Goal: Task Accomplishment & Management: Complete application form

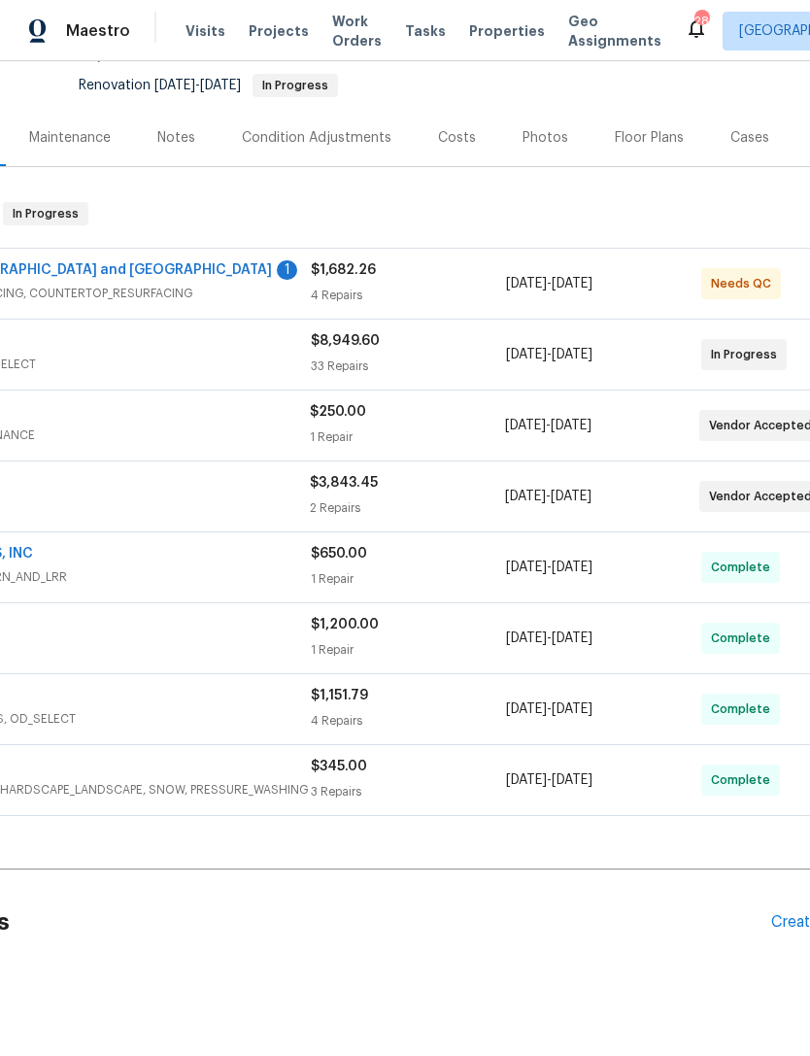
scroll to position [186, 207]
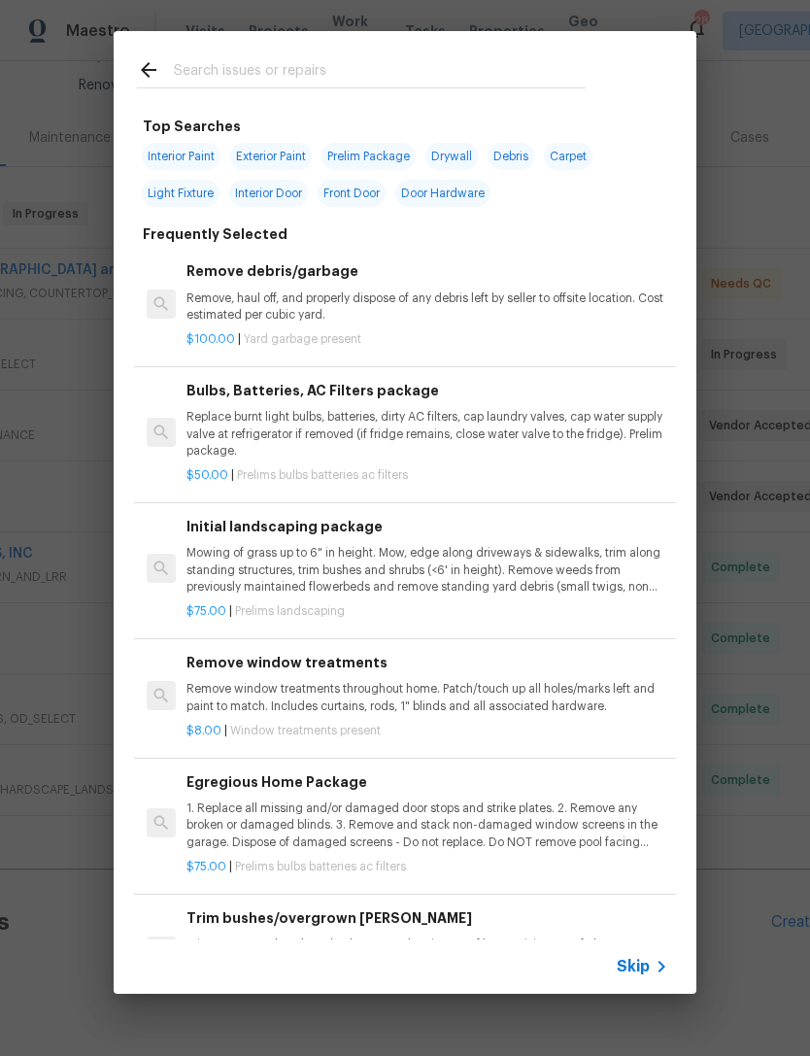
scroll to position [184, 200]
click at [474, 76] on input "text" at bounding box center [380, 72] width 412 height 29
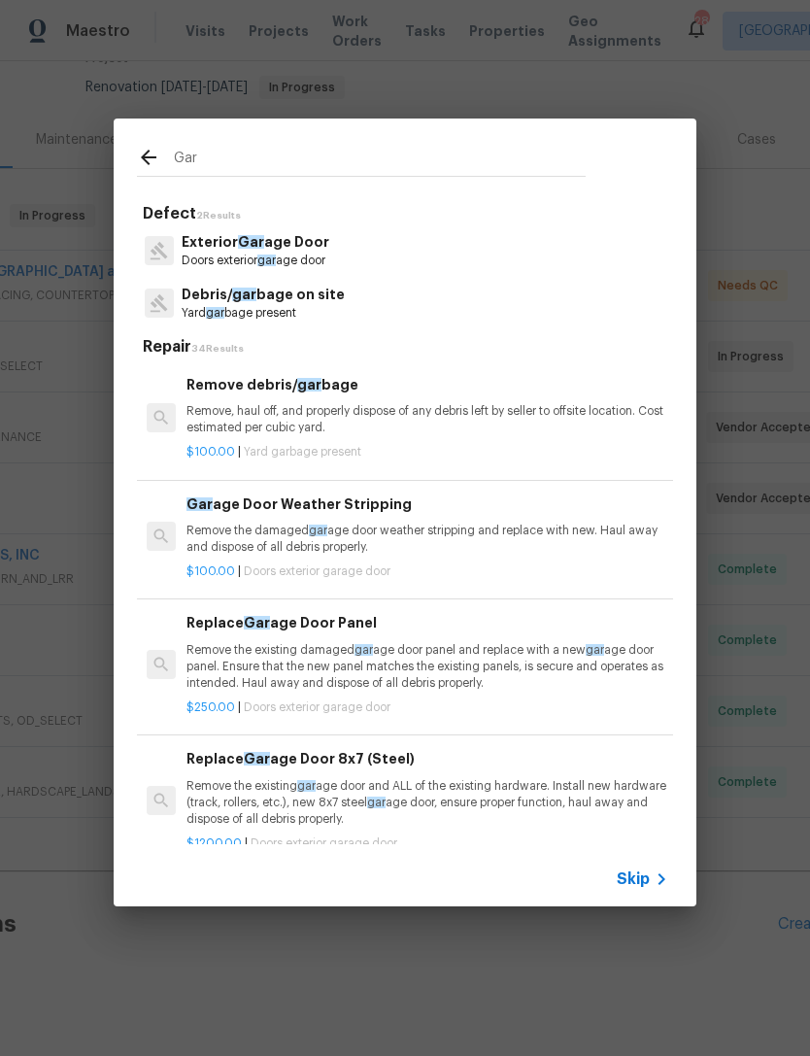
type input "Gar"
click at [390, 262] on div "Exterior Gar age Door Doors exterior gar age door" at bounding box center [405, 250] width 536 height 52
click at [299, 251] on p "Exterior Gar age Door" at bounding box center [256, 242] width 148 height 20
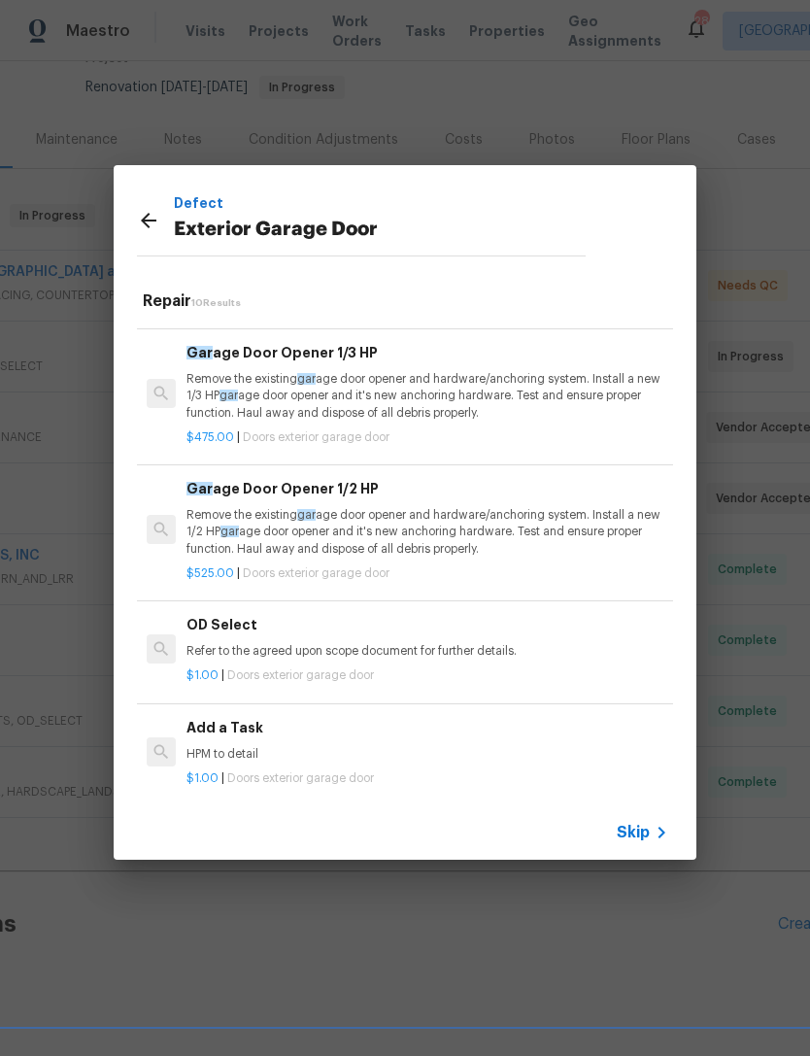
scroll to position [785, 0]
click at [334, 717] on h6 "Add a Task" at bounding box center [428, 727] width 482 height 21
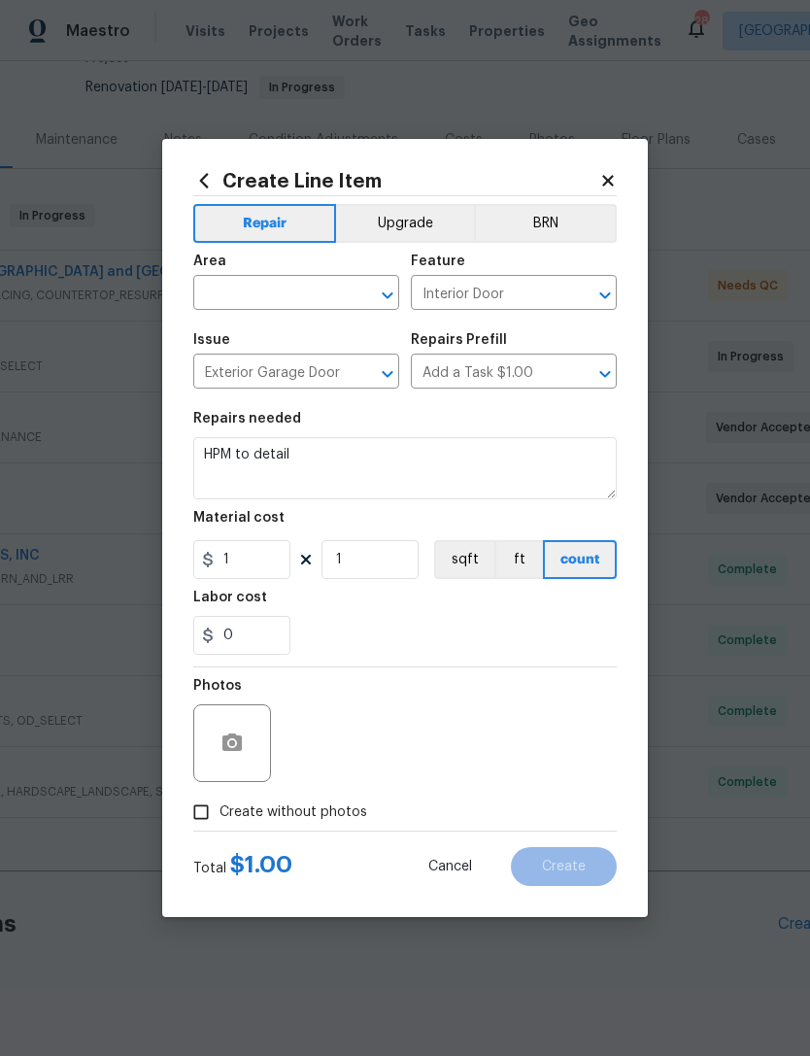
click at [275, 292] on input "text" at bounding box center [269, 295] width 152 height 30
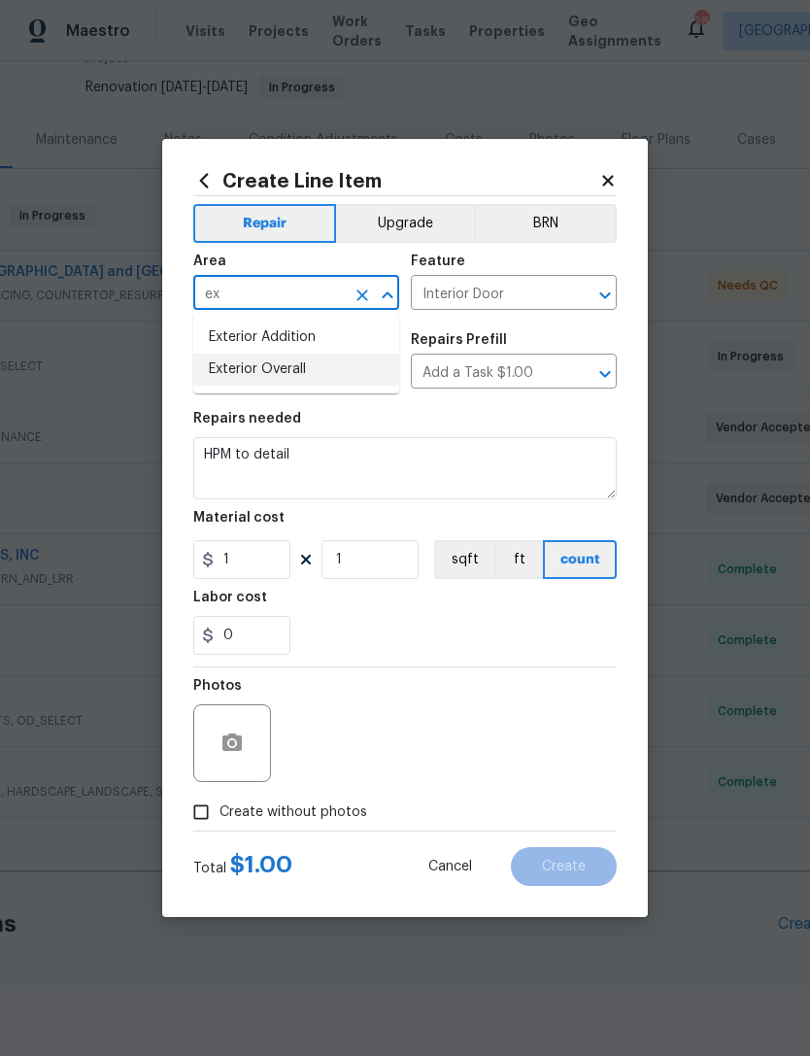
click at [318, 369] on li "Exterior Overall" at bounding box center [296, 370] width 206 height 32
type input "Exterior Overall"
click at [501, 292] on input "Interior Door" at bounding box center [487, 295] width 152 height 30
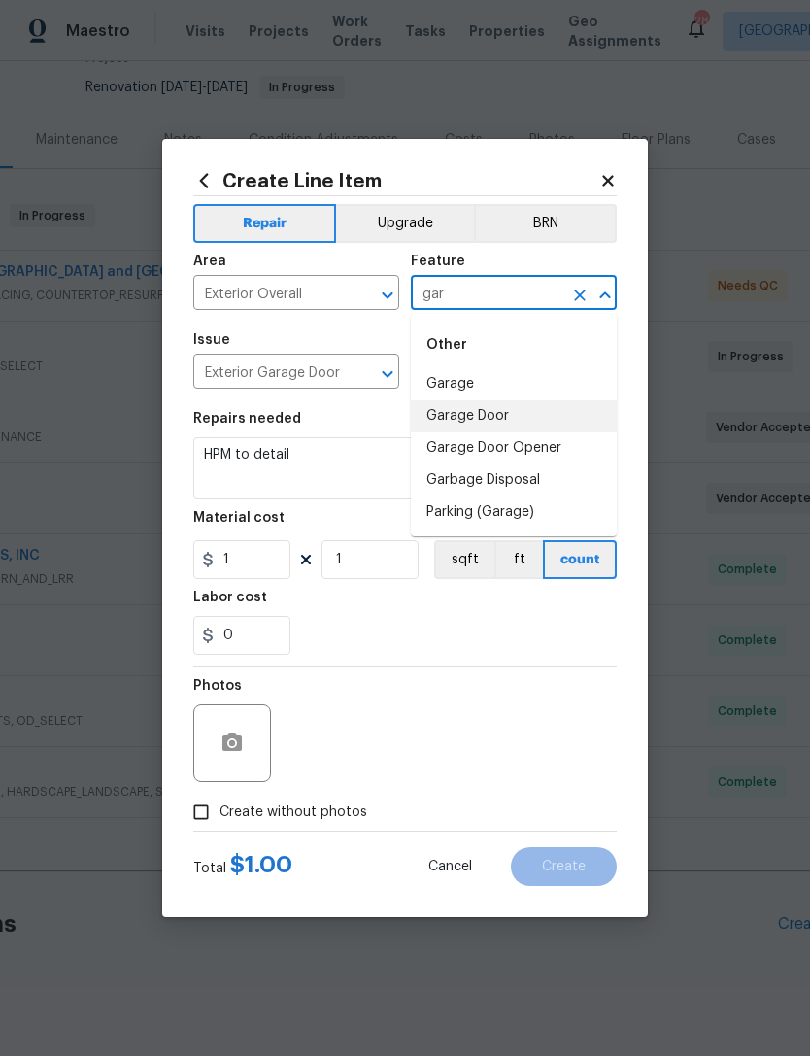
click at [520, 417] on li "Garage Door" at bounding box center [514, 416] width 206 height 32
type input "Garage Door"
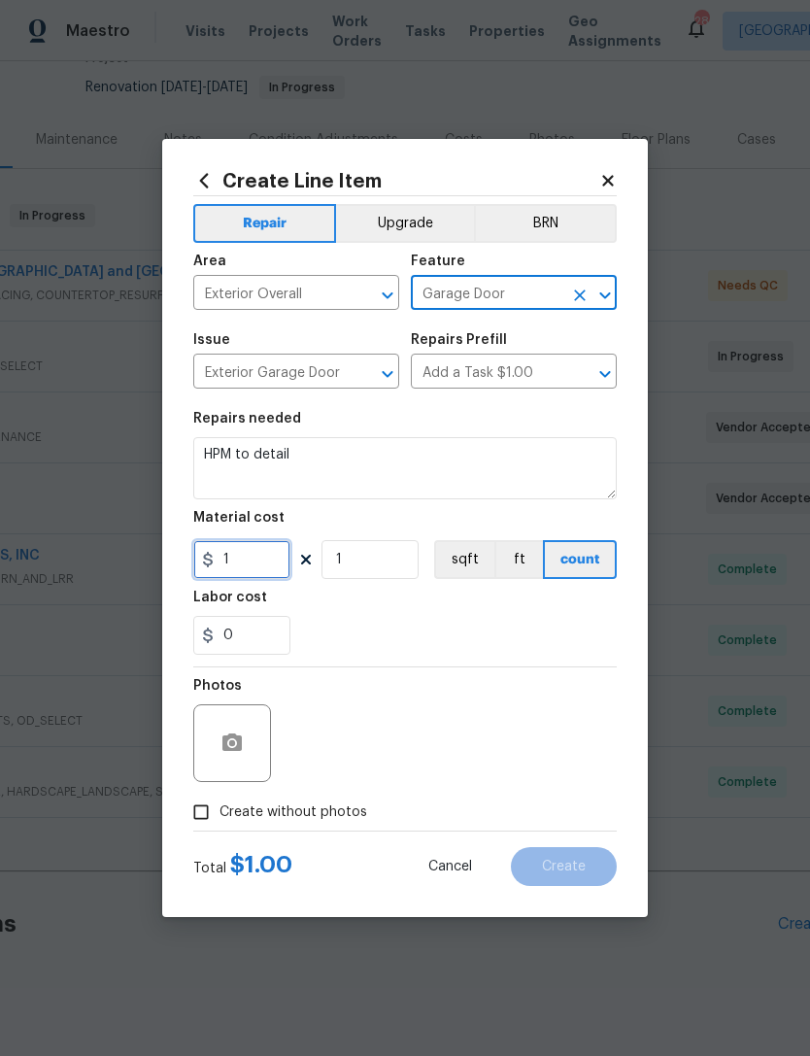
click at [275, 556] on input "1" at bounding box center [241, 559] width 97 height 39
type input "116.88"
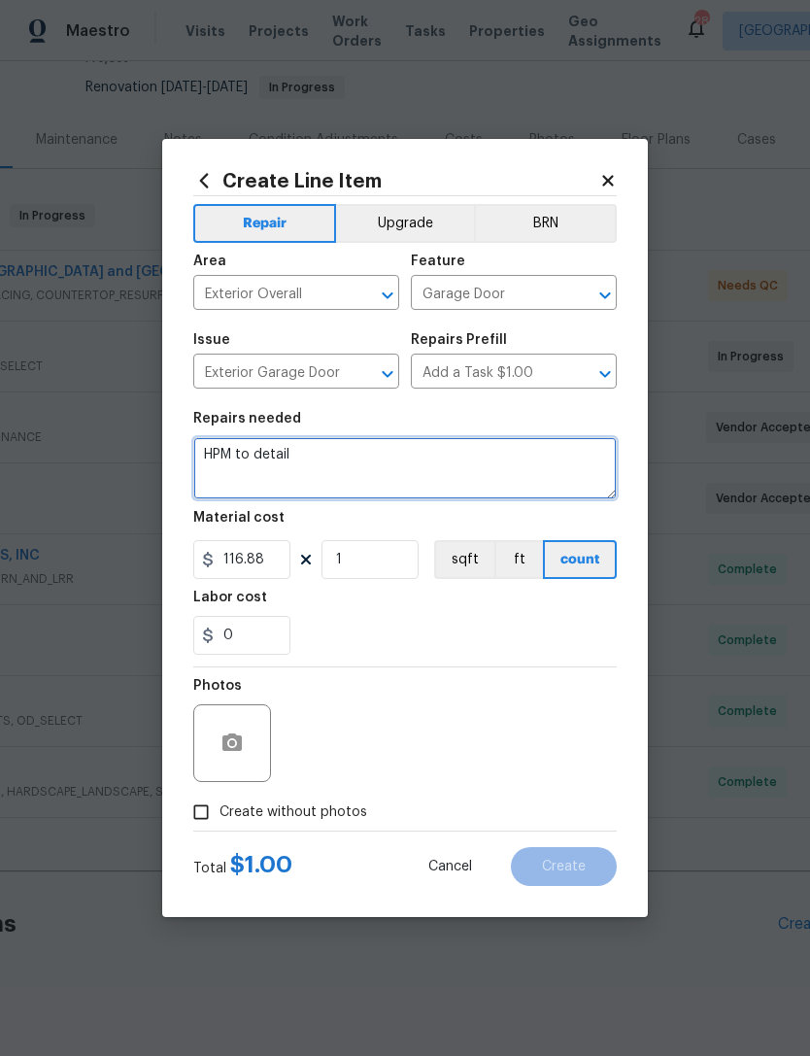
click at [430, 453] on textarea "HPM to detail" at bounding box center [405, 468] width 424 height 62
click at [290, 456] on textarea "HPM to detail" at bounding box center [405, 468] width 424 height 62
click at [289, 455] on textarea "HPM to detail" at bounding box center [405, 468] width 424 height 62
type textarea "H"
type textarea "Difference"
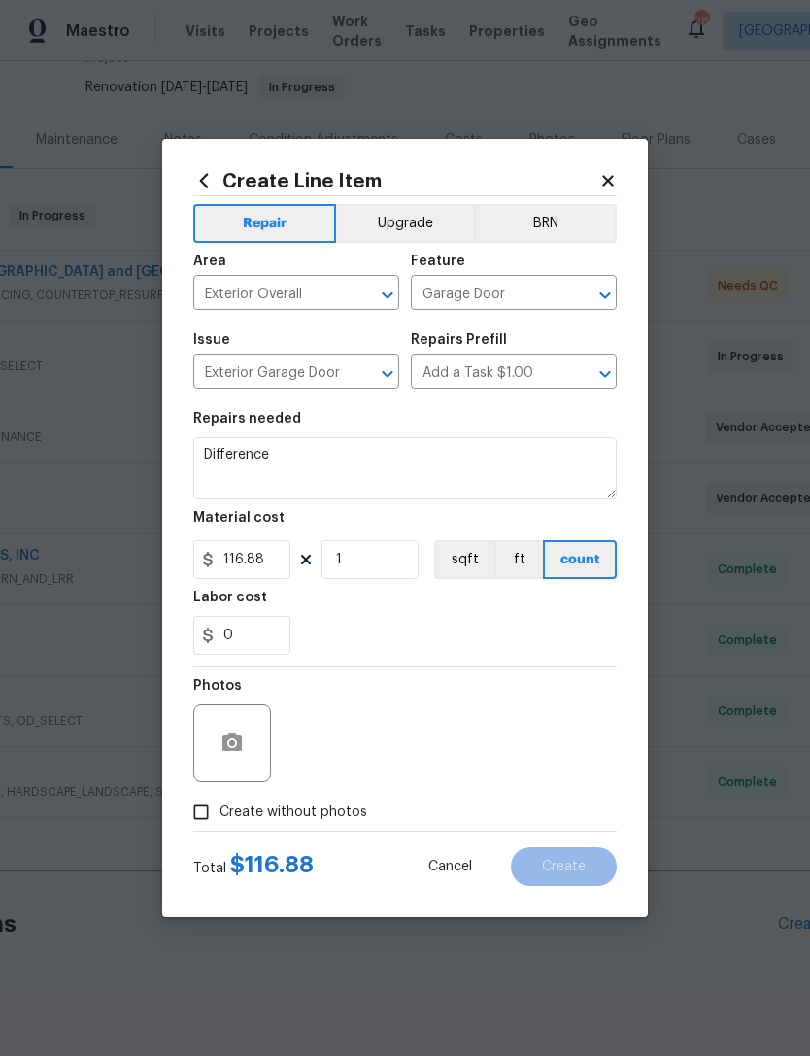
click at [264, 813] on span "Create without photos" at bounding box center [294, 813] width 148 height 20
click at [220, 813] on input "Create without photos" at bounding box center [201, 812] width 37 height 37
checkbox input "true"
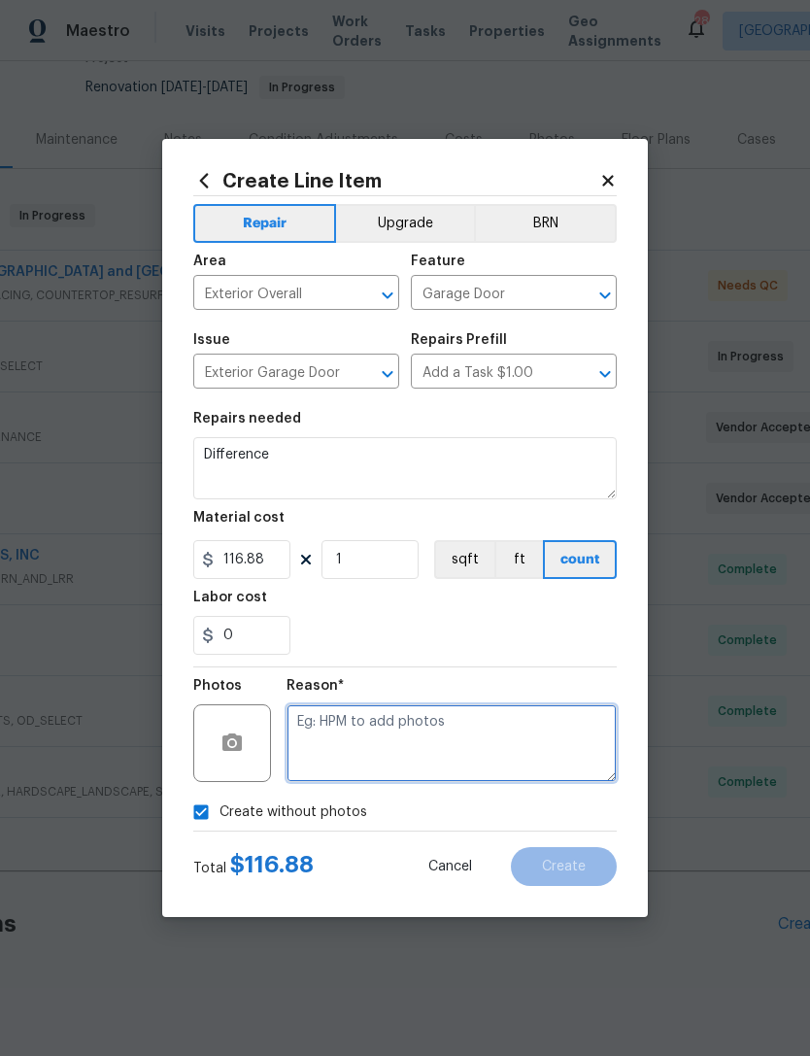
click at [397, 731] on textarea at bounding box center [452, 743] width 330 height 78
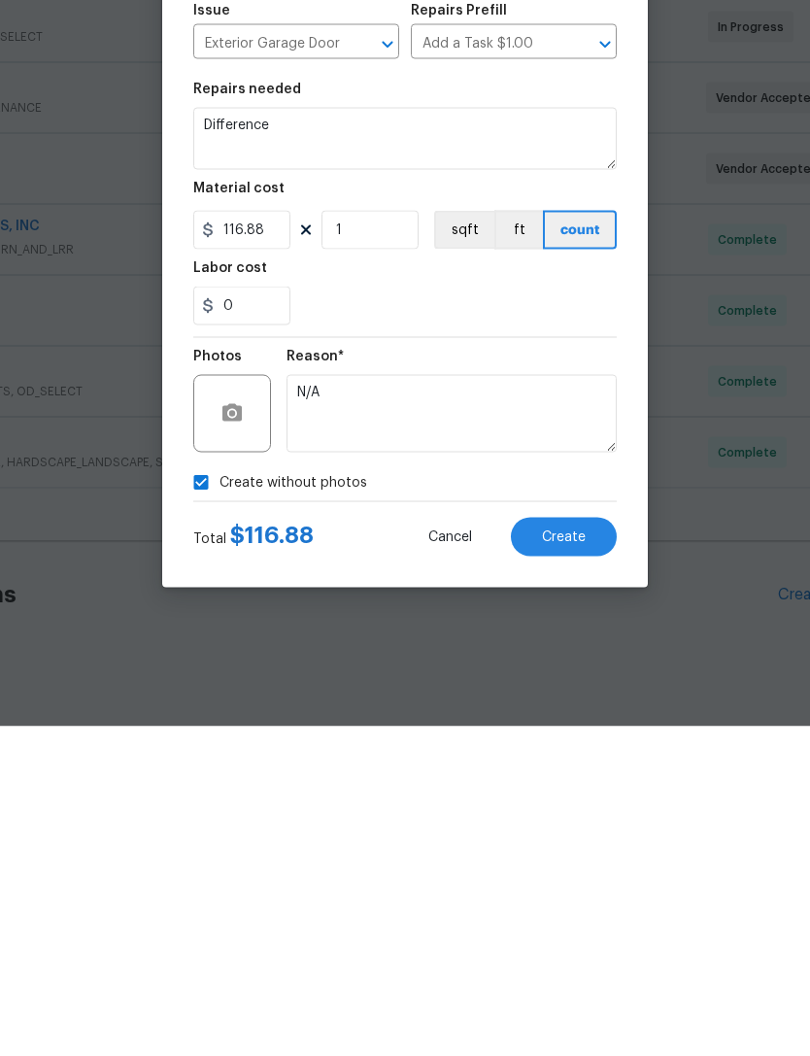
scroll to position [62, 0]
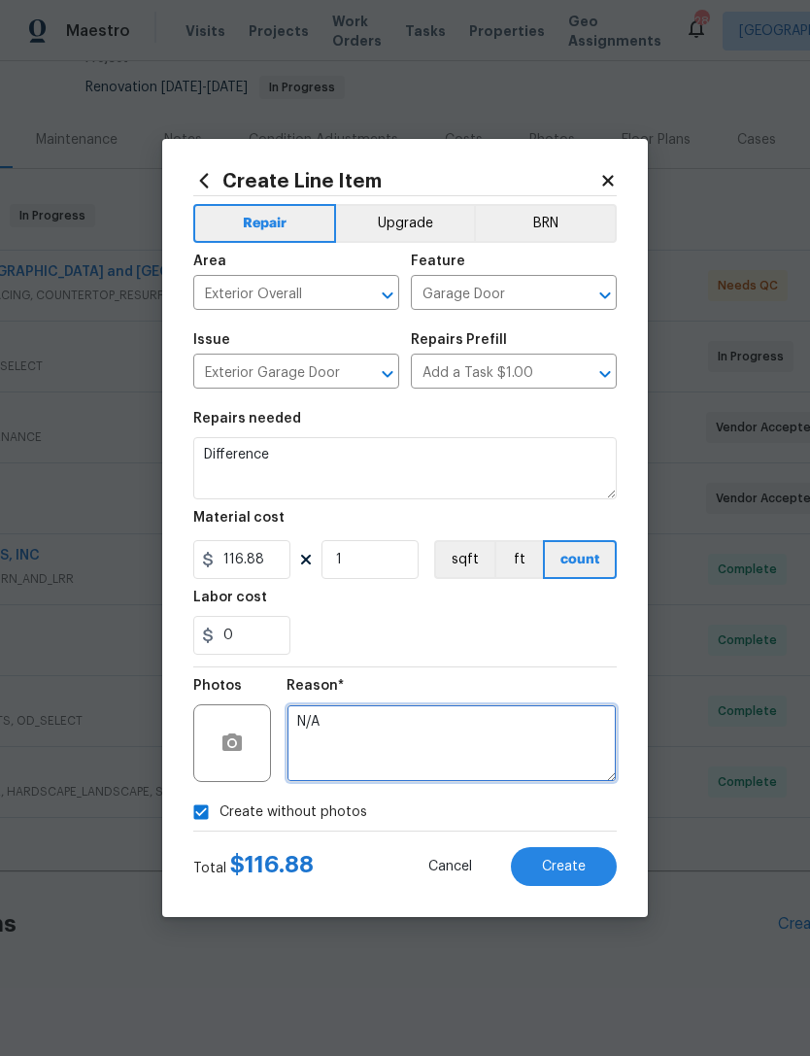
type textarea "N/A"
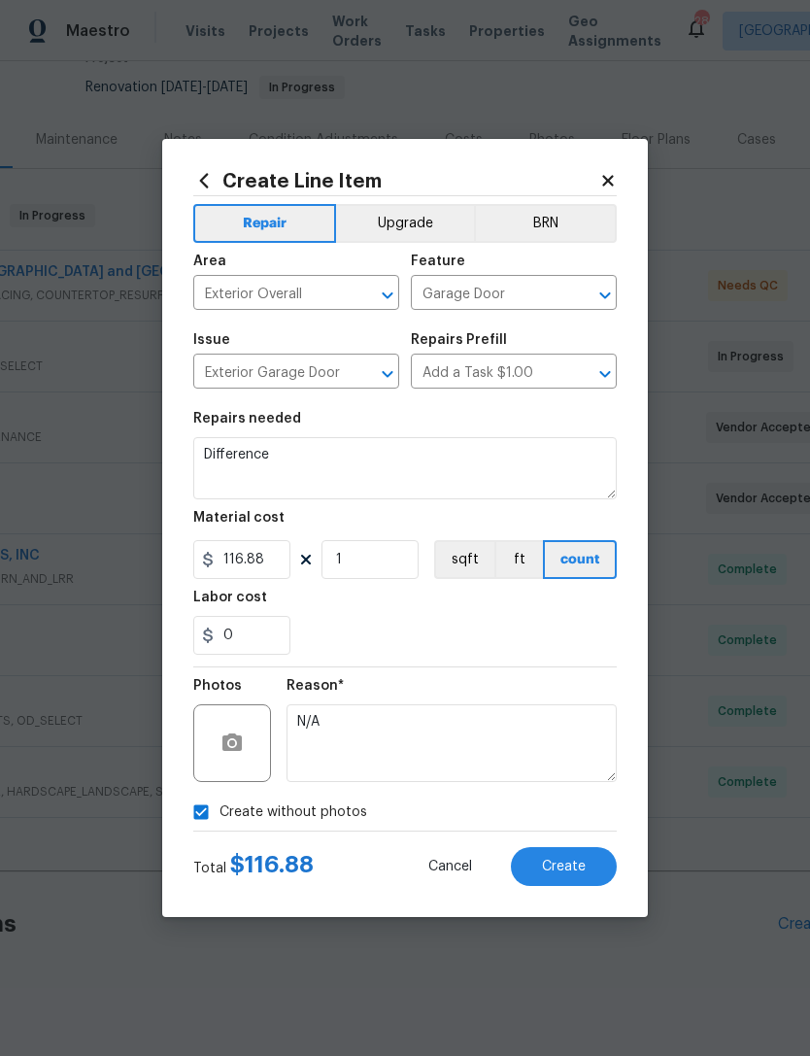
click at [588, 864] on button "Create" at bounding box center [564, 866] width 106 height 39
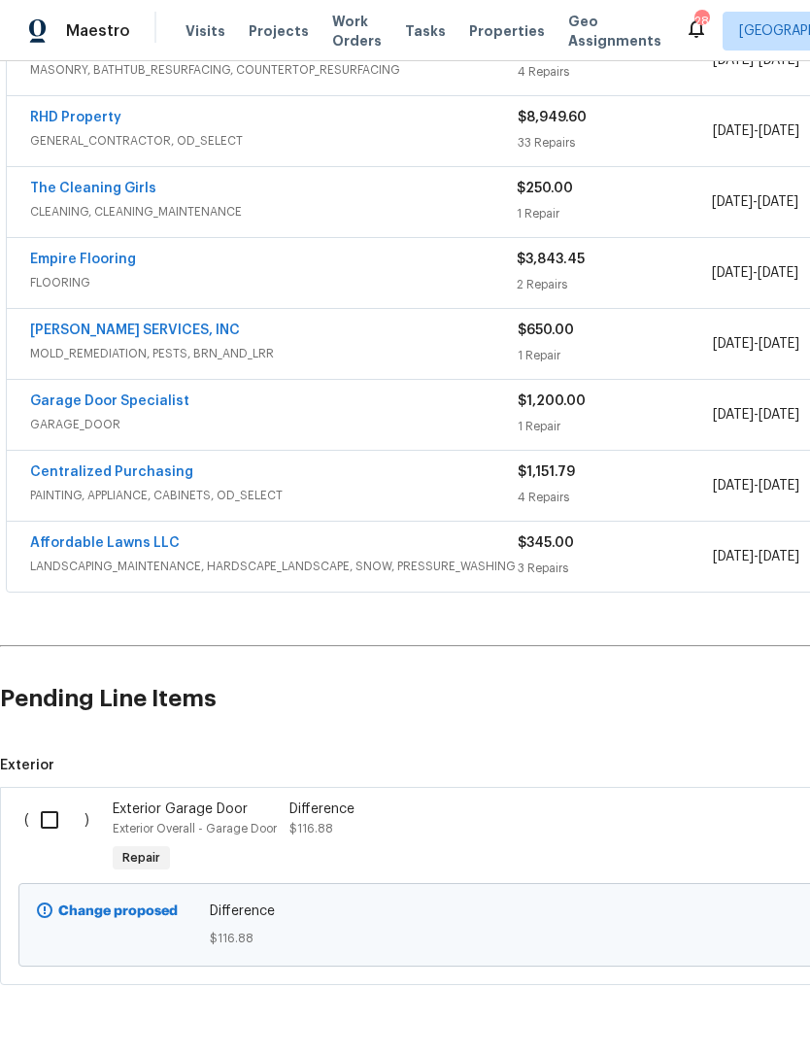
scroll to position [408, 0]
click at [51, 801] on input "checkbox" at bounding box center [56, 821] width 55 height 41
checkbox input "true"
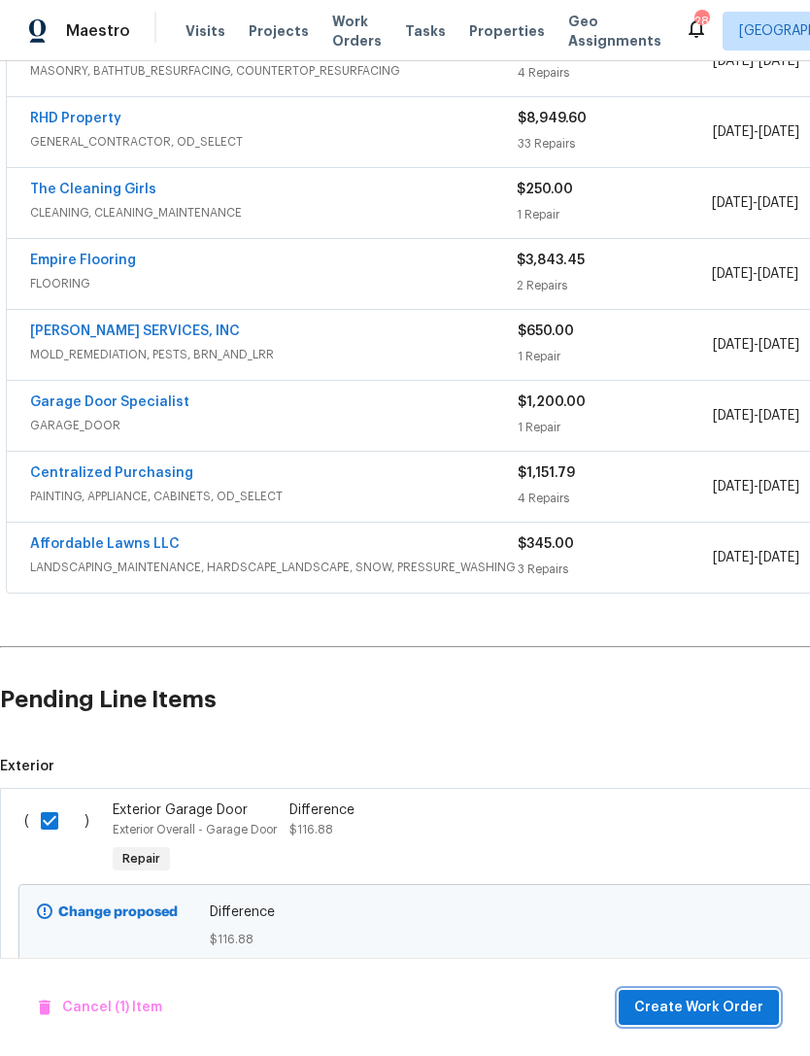
click at [733, 1013] on span "Create Work Order" at bounding box center [699, 1008] width 129 height 24
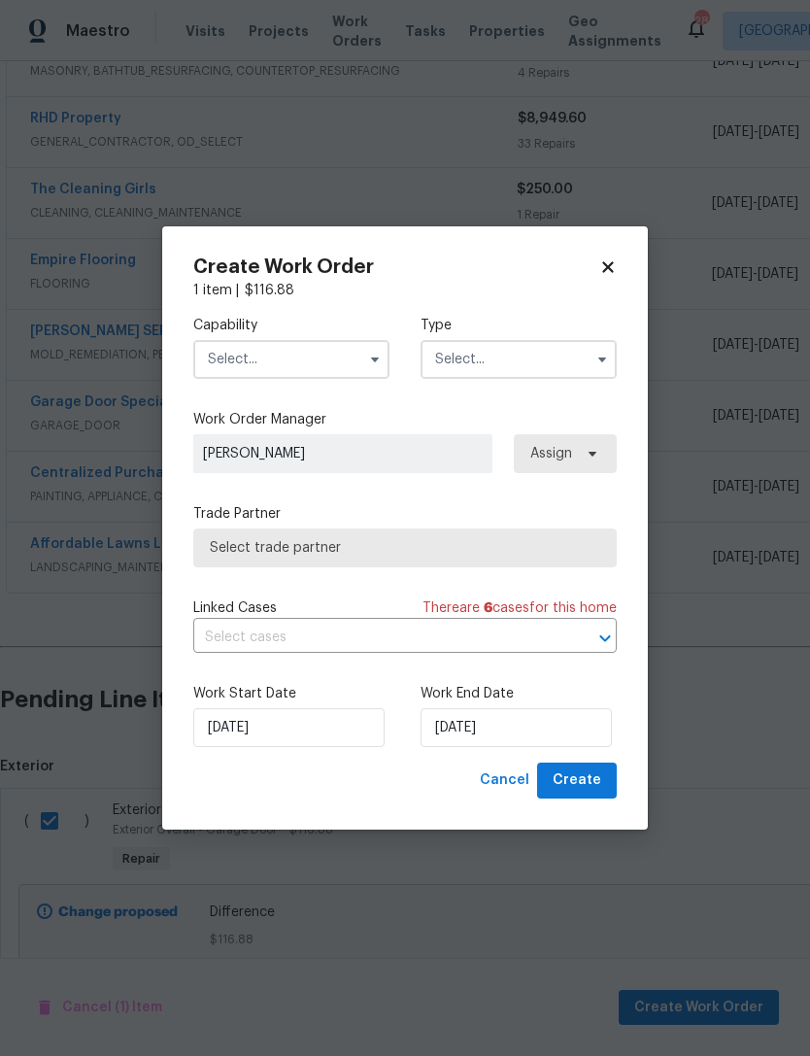
click at [272, 375] on input "text" at bounding box center [291, 359] width 196 height 39
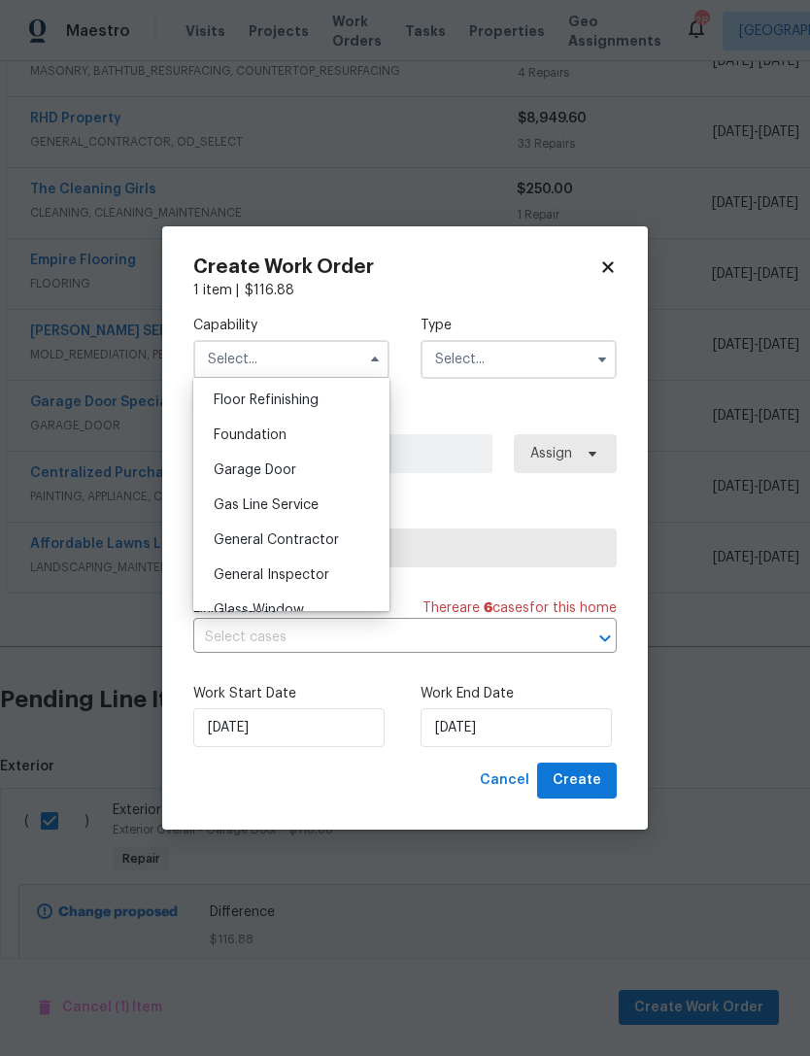
scroll to position [812, 0]
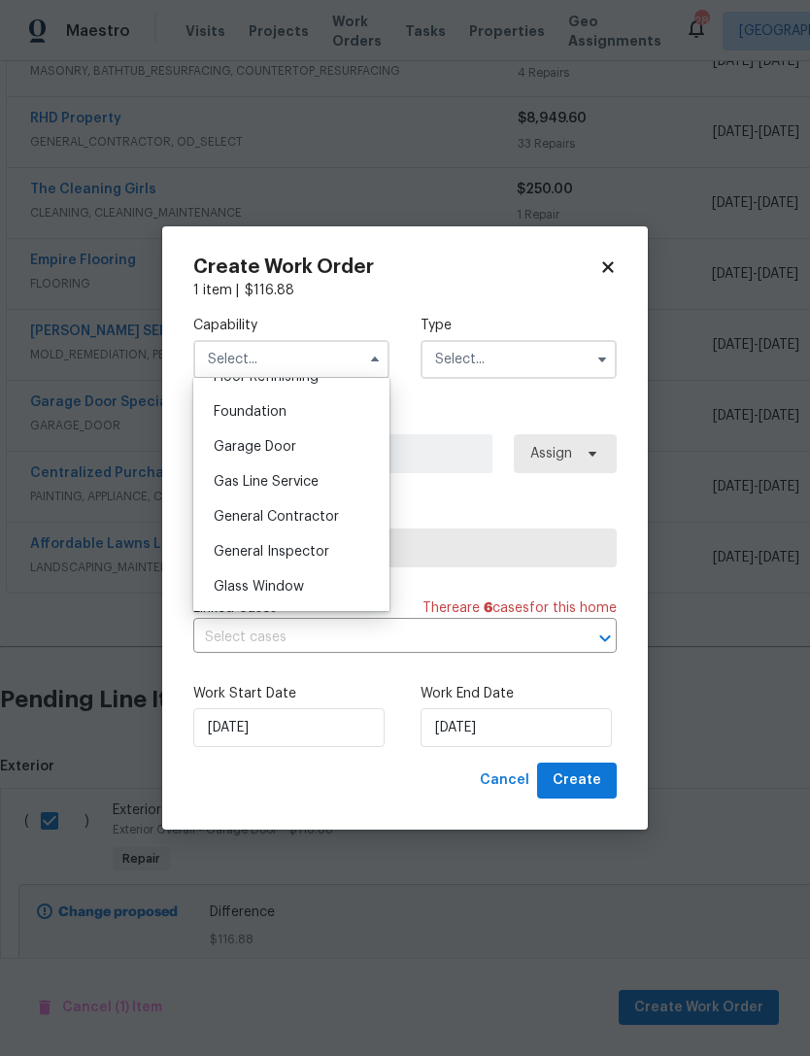
click at [278, 459] on div "Garage Door" at bounding box center [291, 446] width 187 height 35
type input "Garage Door"
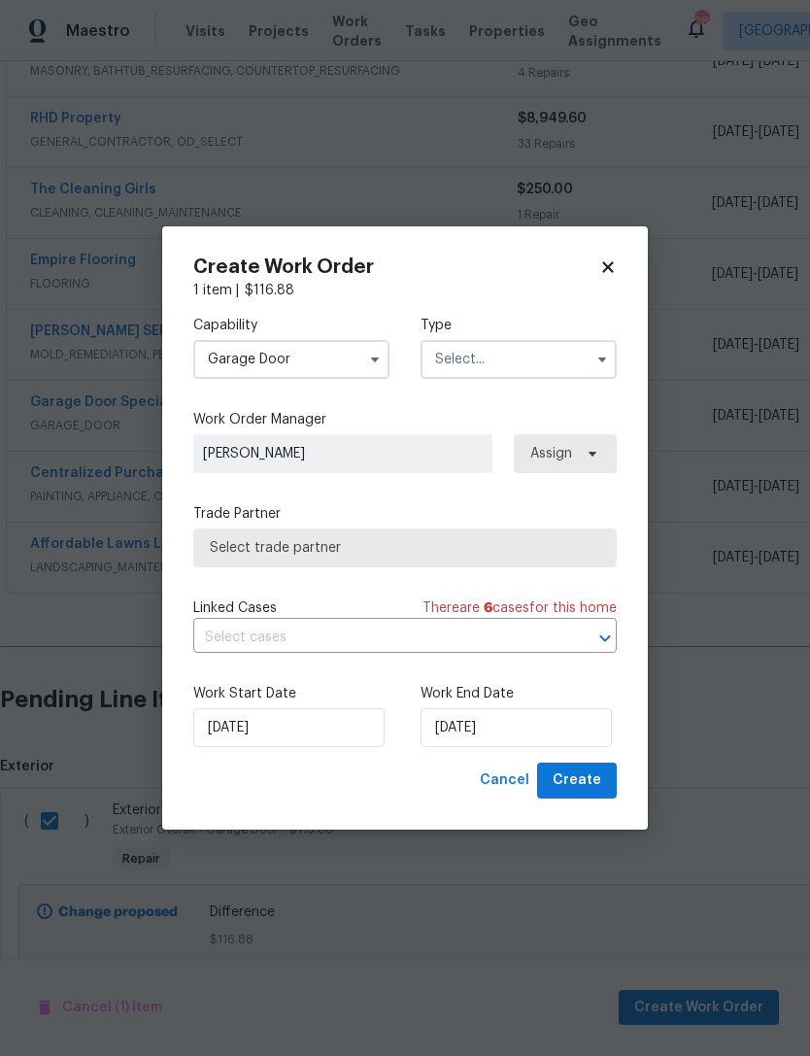
click at [515, 360] on input "text" at bounding box center [519, 359] width 196 height 39
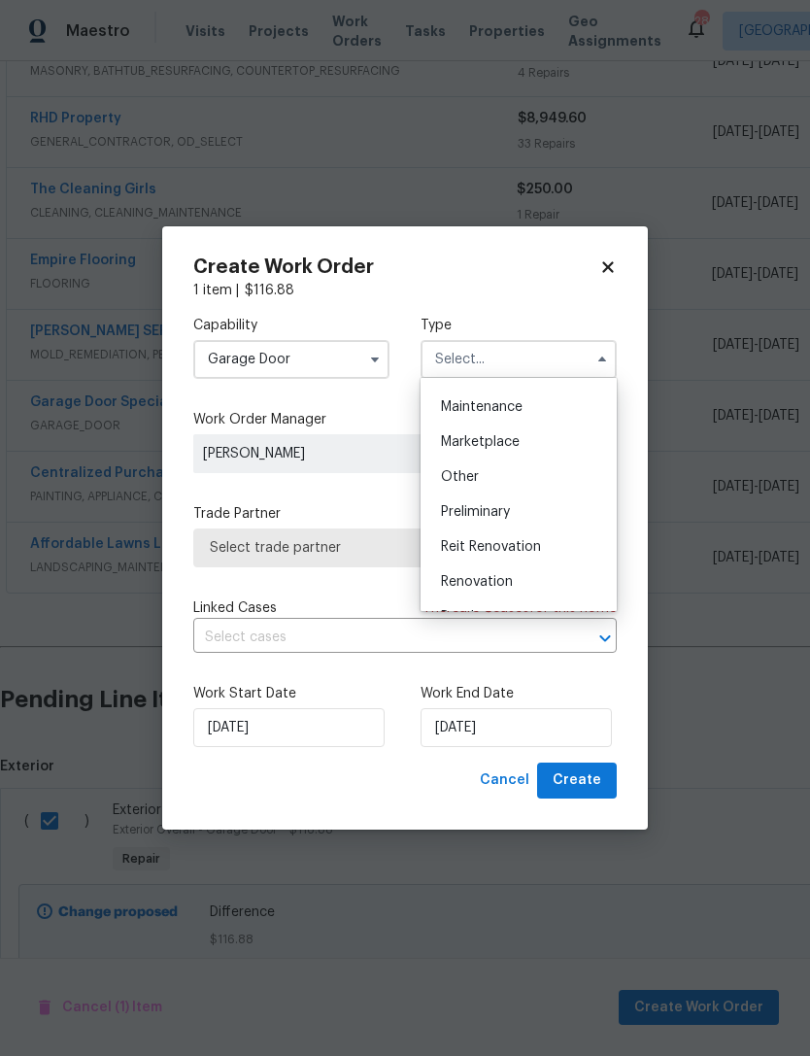
scroll to position [311, 0]
click at [516, 576] on div "Renovation" at bounding box center [519, 579] width 187 height 35
type input "Renovation"
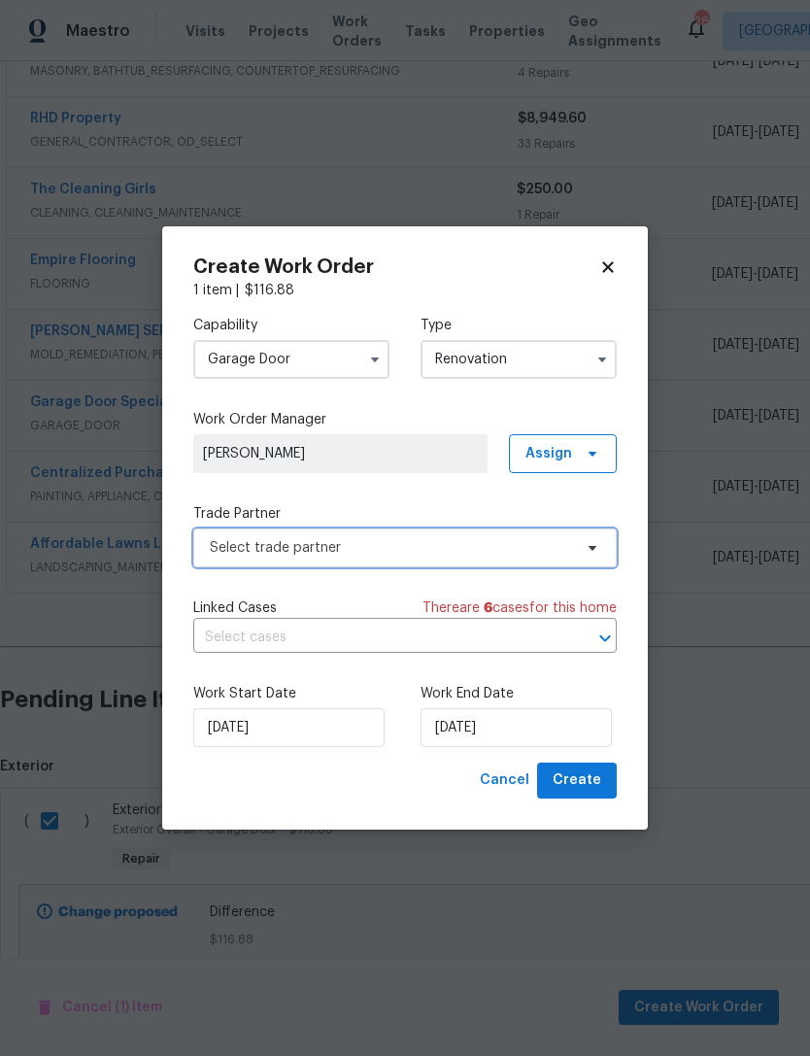
click at [481, 551] on span "Select trade partner" at bounding box center [391, 547] width 362 height 19
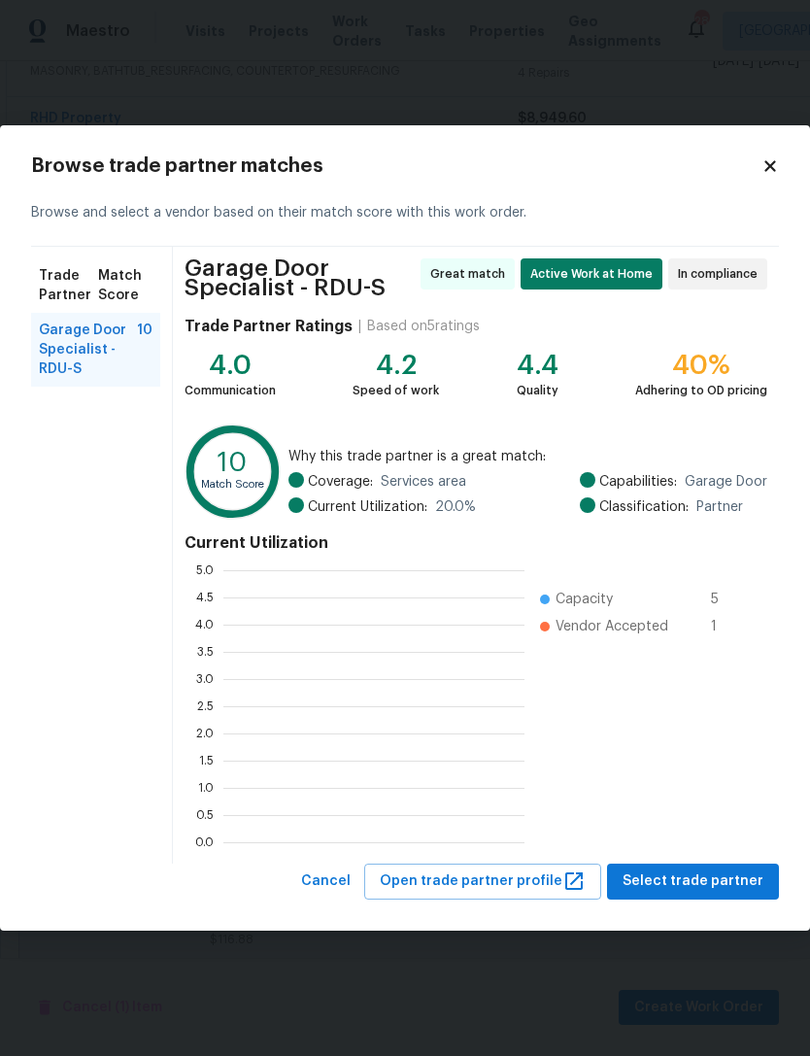
scroll to position [272, 301]
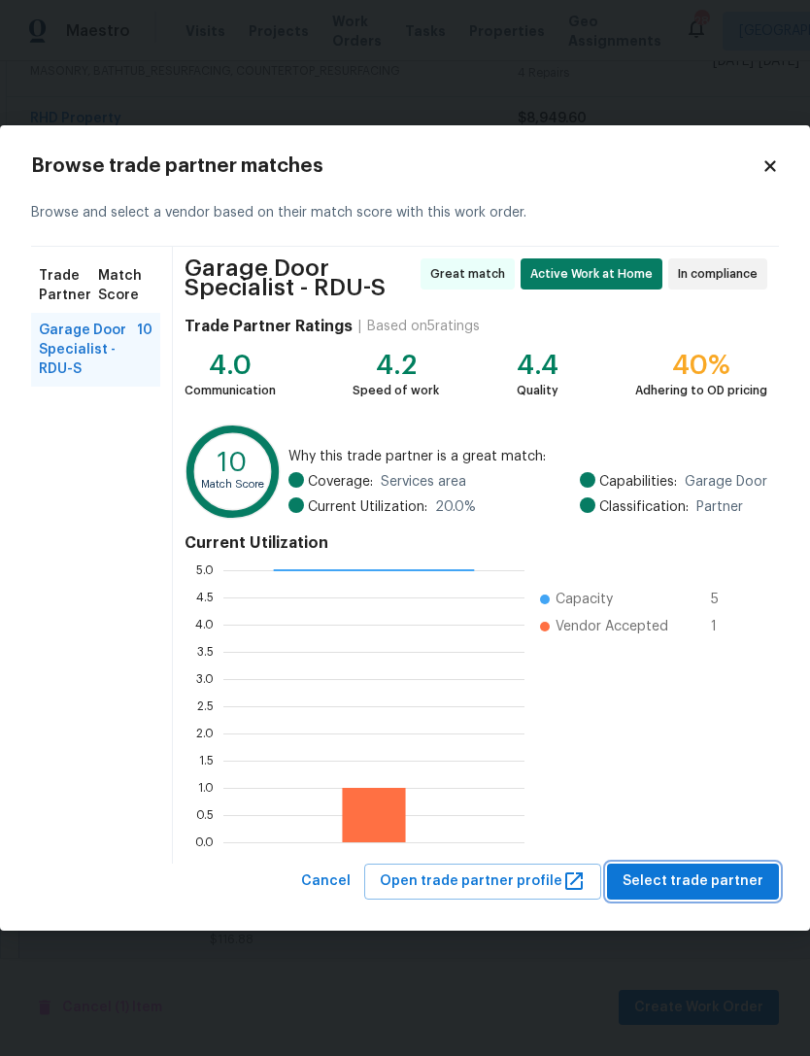
click at [727, 881] on span "Select trade partner" at bounding box center [693, 882] width 141 height 24
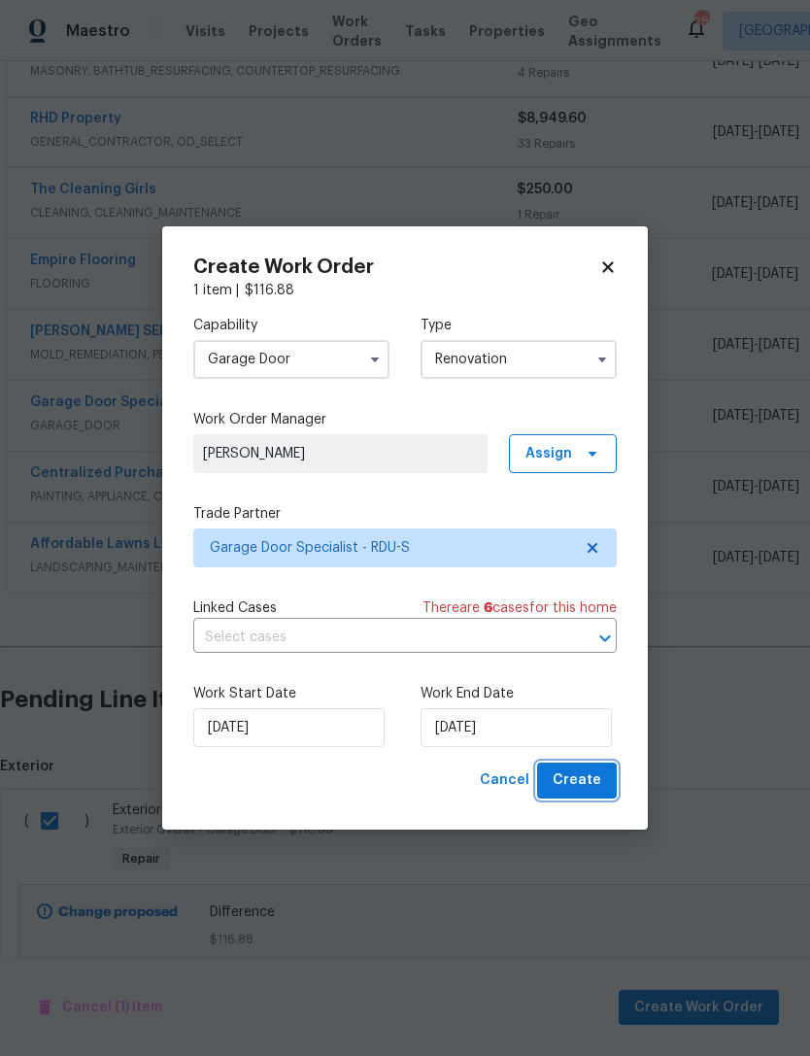
click at [600, 767] on button "Create" at bounding box center [577, 781] width 80 height 36
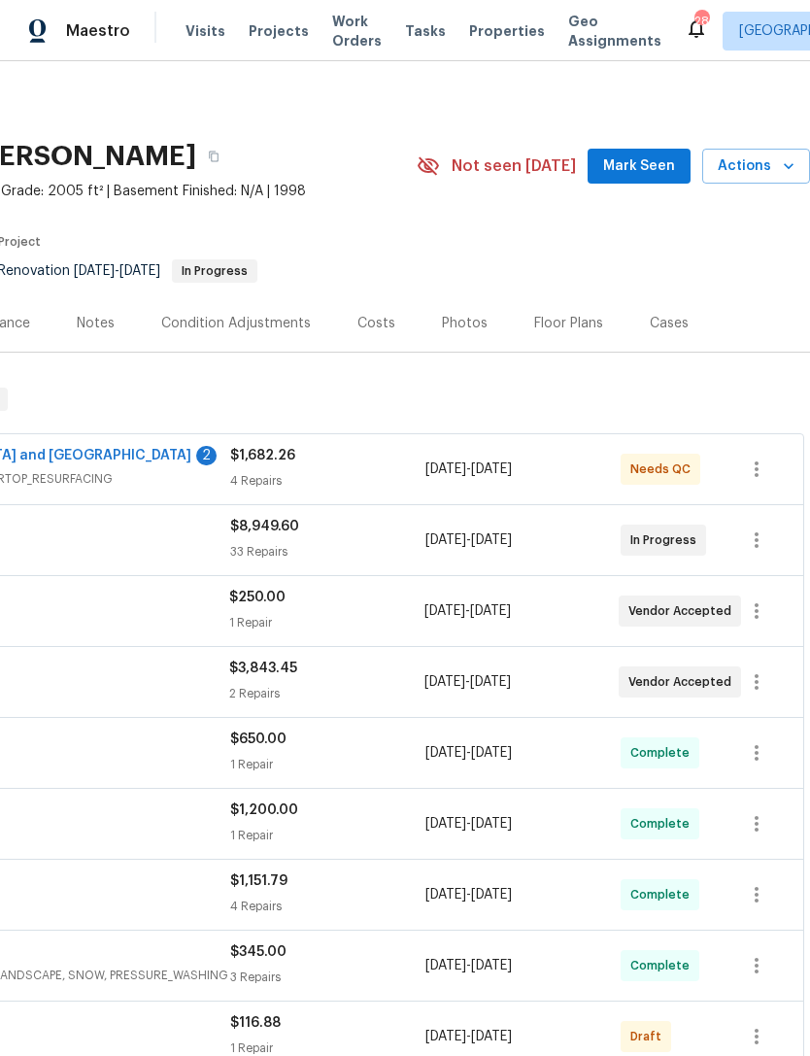
scroll to position [0, 288]
click at [753, 1025] on icon "button" at bounding box center [756, 1036] width 23 height 23
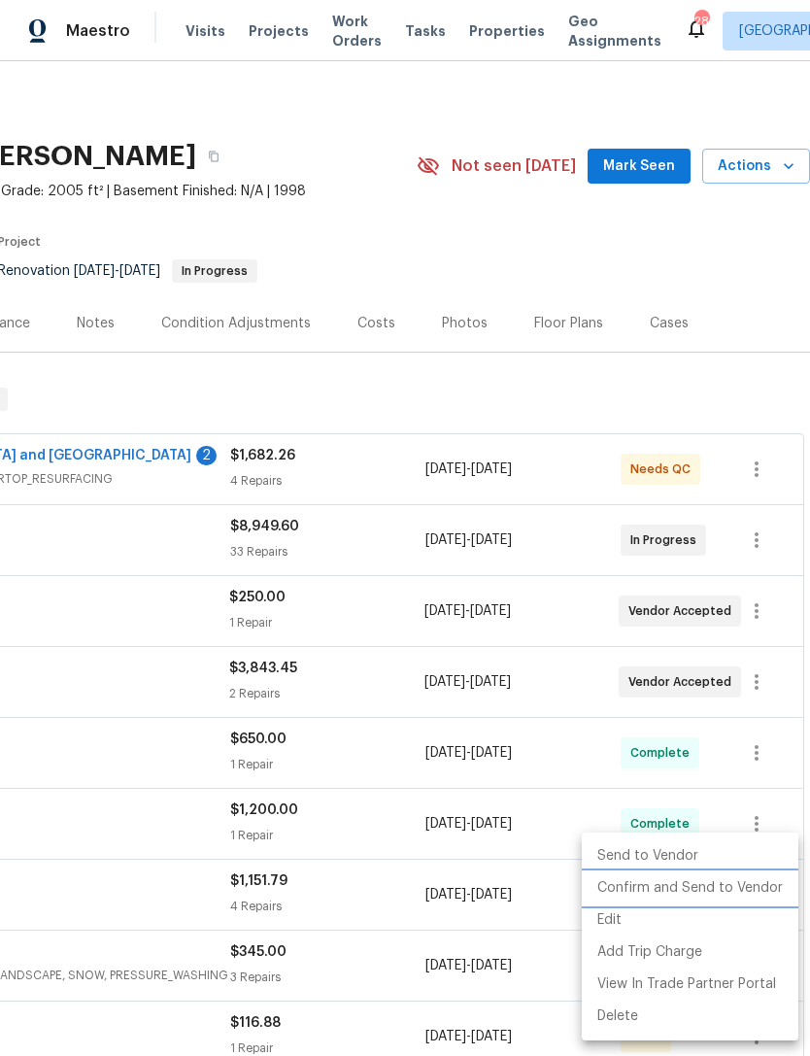
click at [712, 880] on li "Confirm and Send to Vendor" at bounding box center [690, 889] width 217 height 32
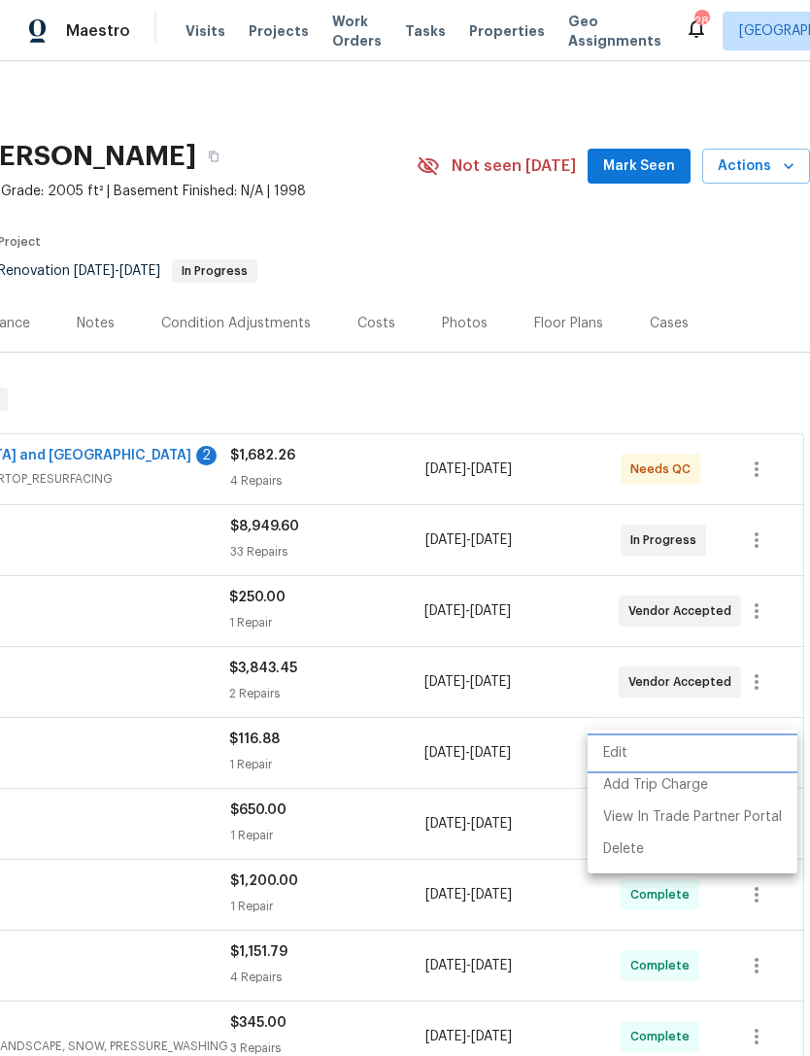
scroll to position [0, 0]
click at [639, 361] on div at bounding box center [405, 528] width 810 height 1056
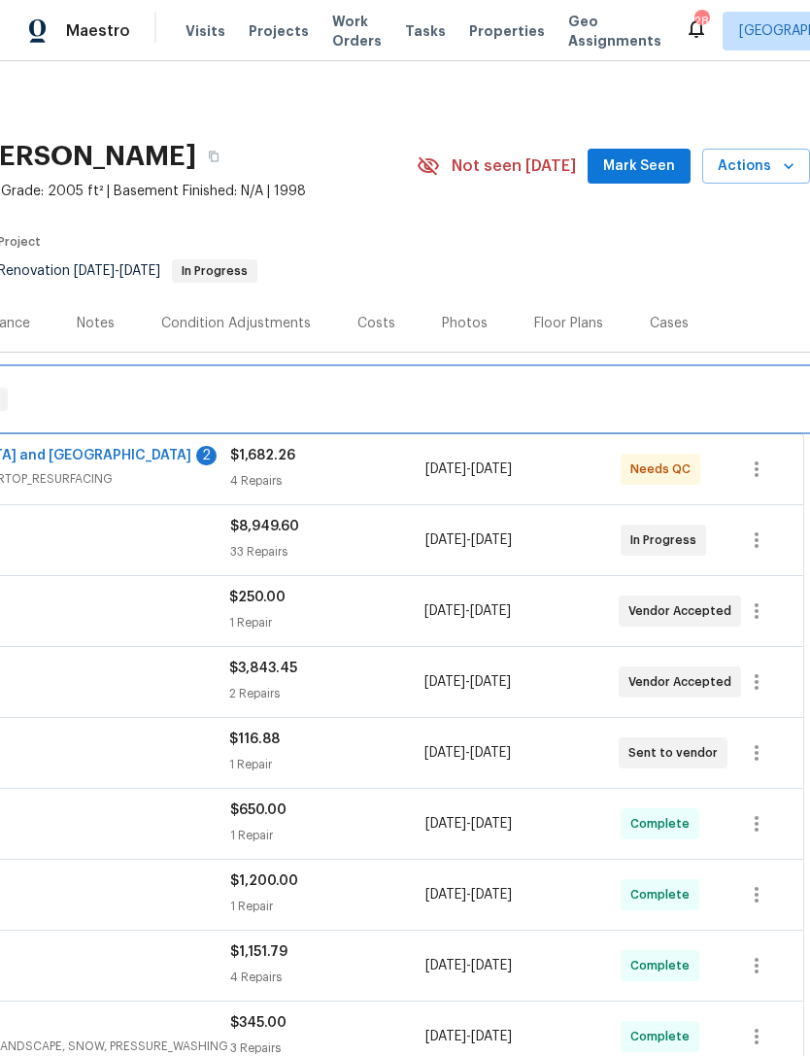
click at [632, 404] on div "RENOVATION 7/30/25 - 8/12/25 In Progress" at bounding box center [261, 399] width 1086 height 23
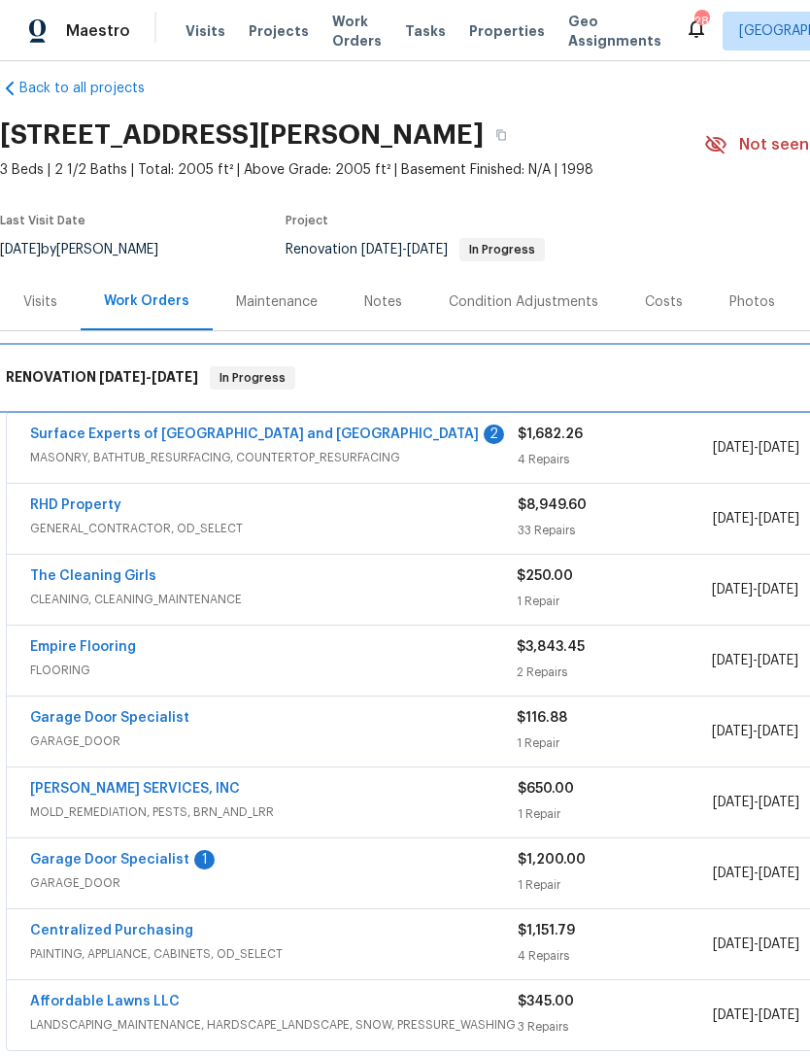
scroll to position [19, 0]
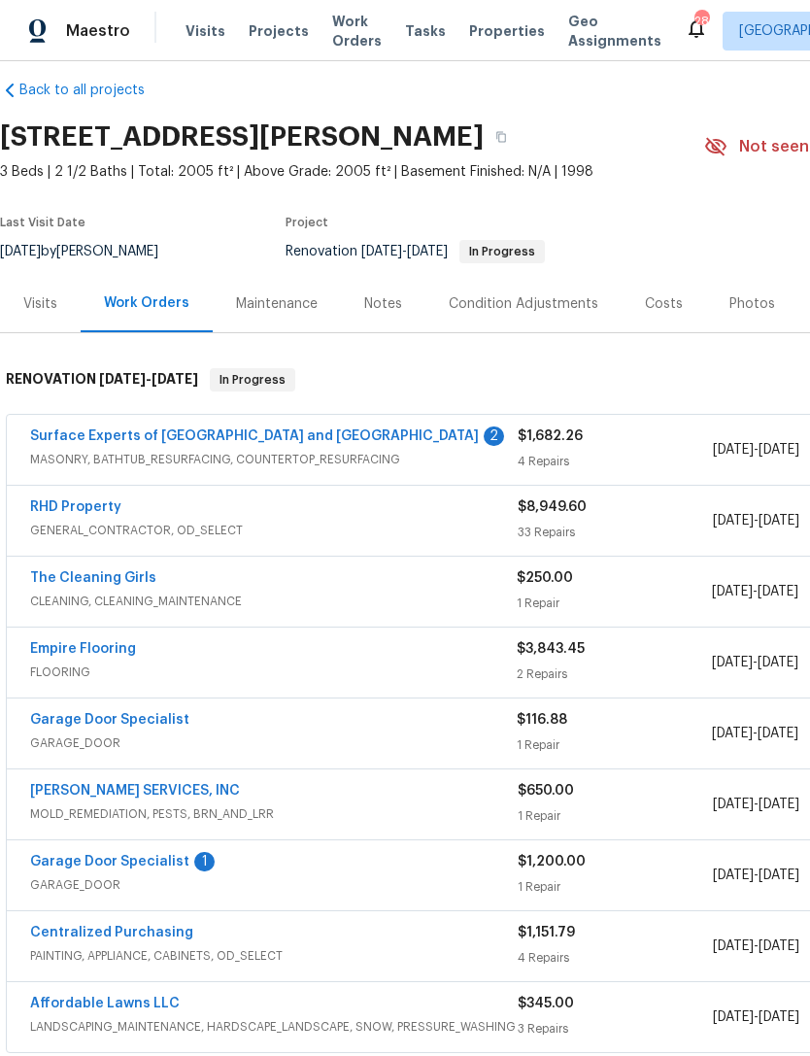
click at [93, 859] on link "Garage Door Specialist" at bounding box center [109, 862] width 159 height 14
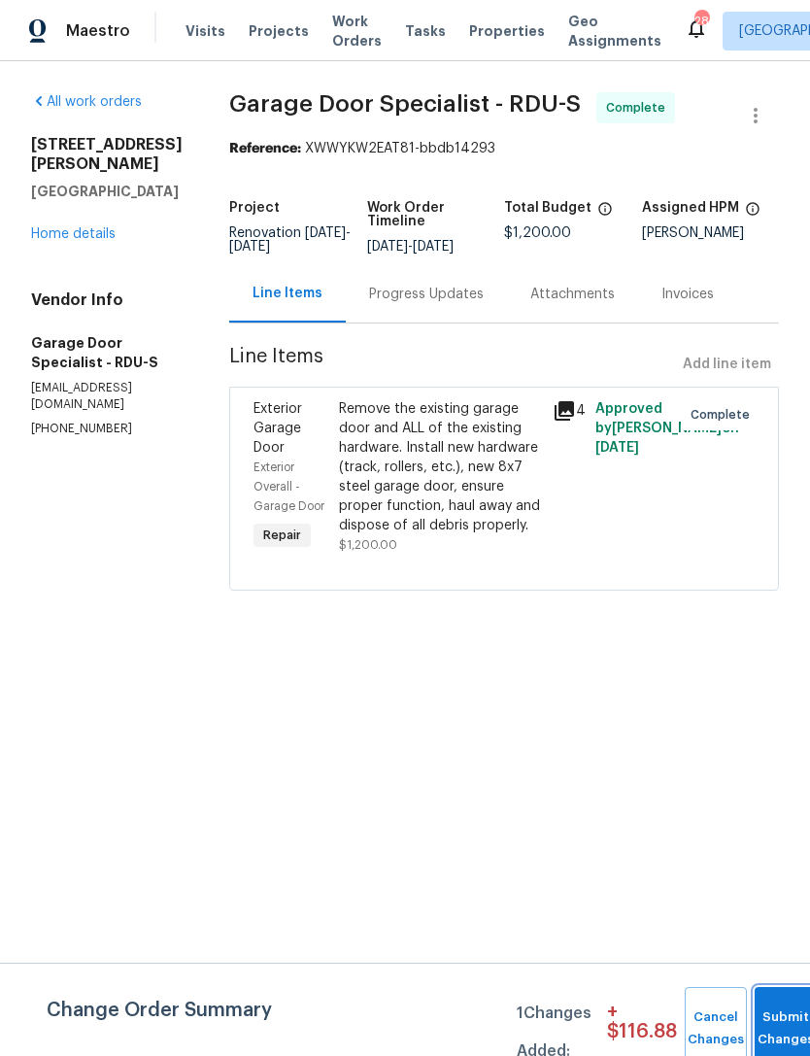
click at [780, 1023] on button "Submit Changes" at bounding box center [786, 1029] width 62 height 84
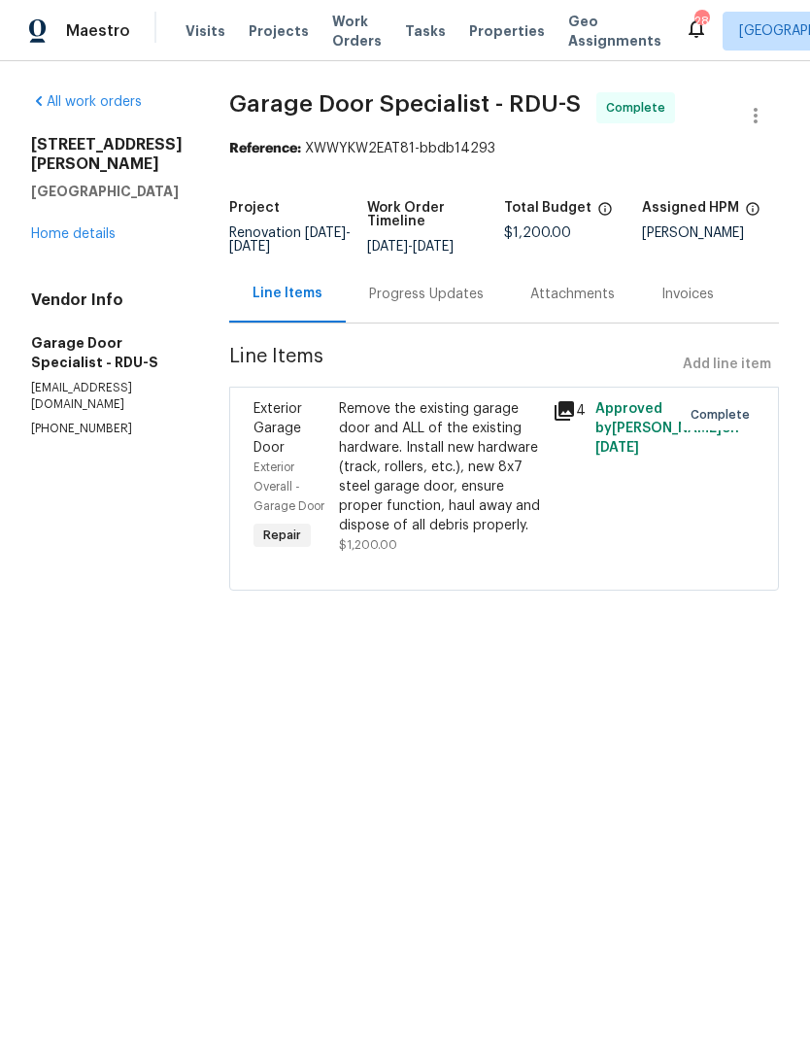
click at [470, 323] on div "Progress Updates" at bounding box center [426, 293] width 161 height 57
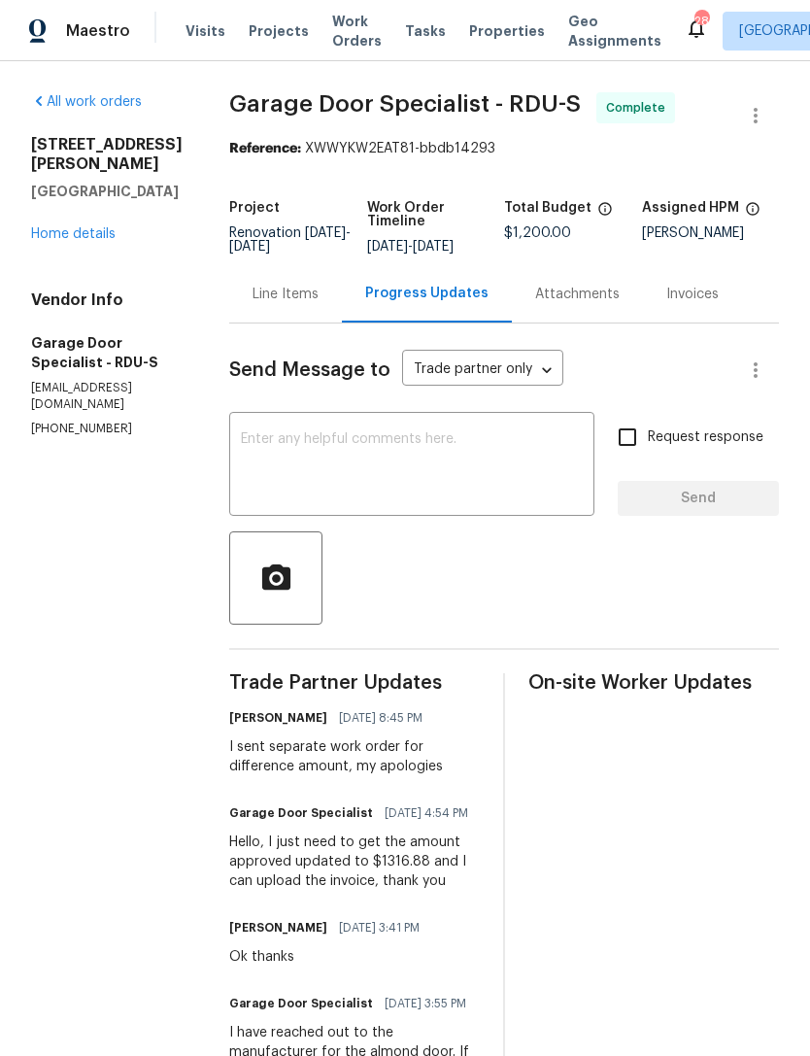
click at [94, 227] on link "Home details" at bounding box center [73, 234] width 85 height 14
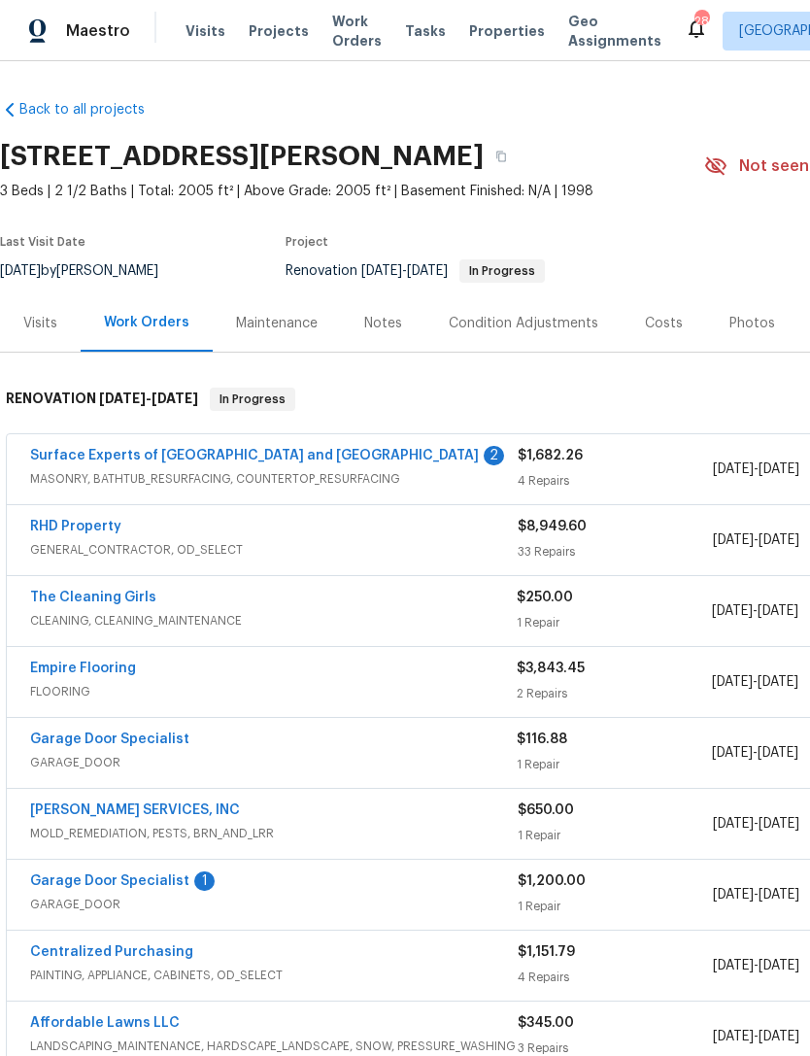
click at [85, 876] on link "Garage Door Specialist" at bounding box center [109, 882] width 159 height 14
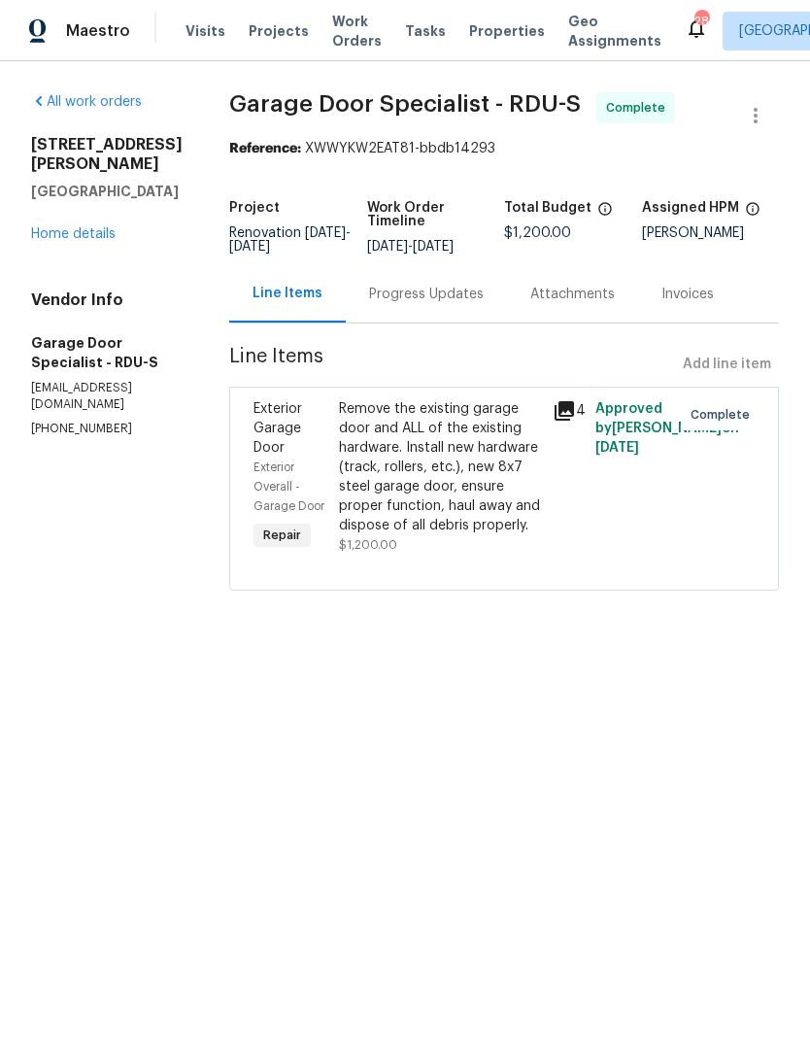
click at [461, 323] on div "Progress Updates" at bounding box center [426, 293] width 161 height 57
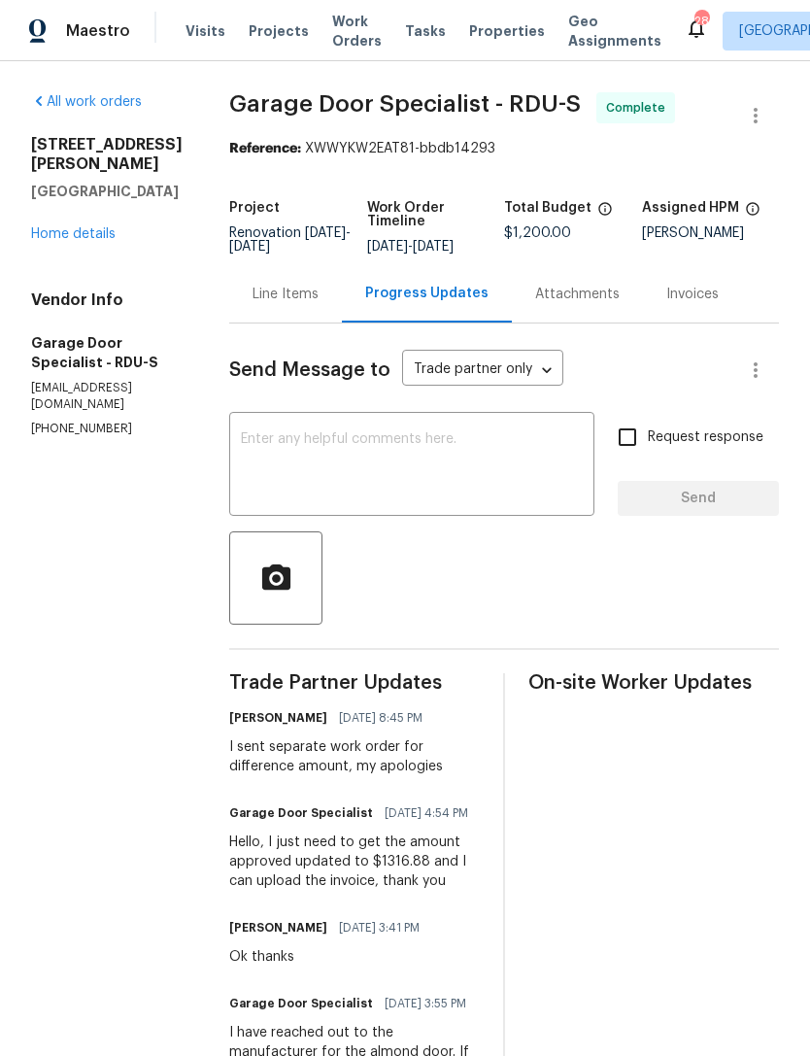
click at [61, 227] on link "Home details" at bounding box center [73, 234] width 85 height 14
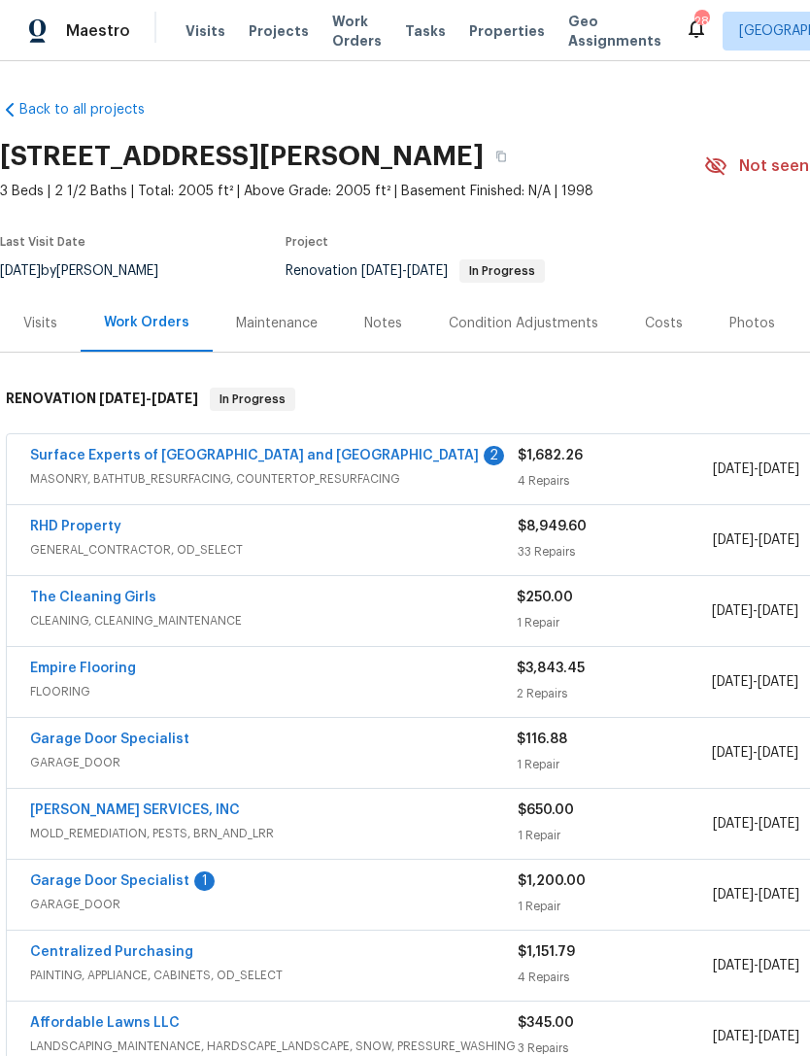
click at [58, 459] on link "Surface Experts of Durham and Chapel Hill" at bounding box center [254, 456] width 449 height 14
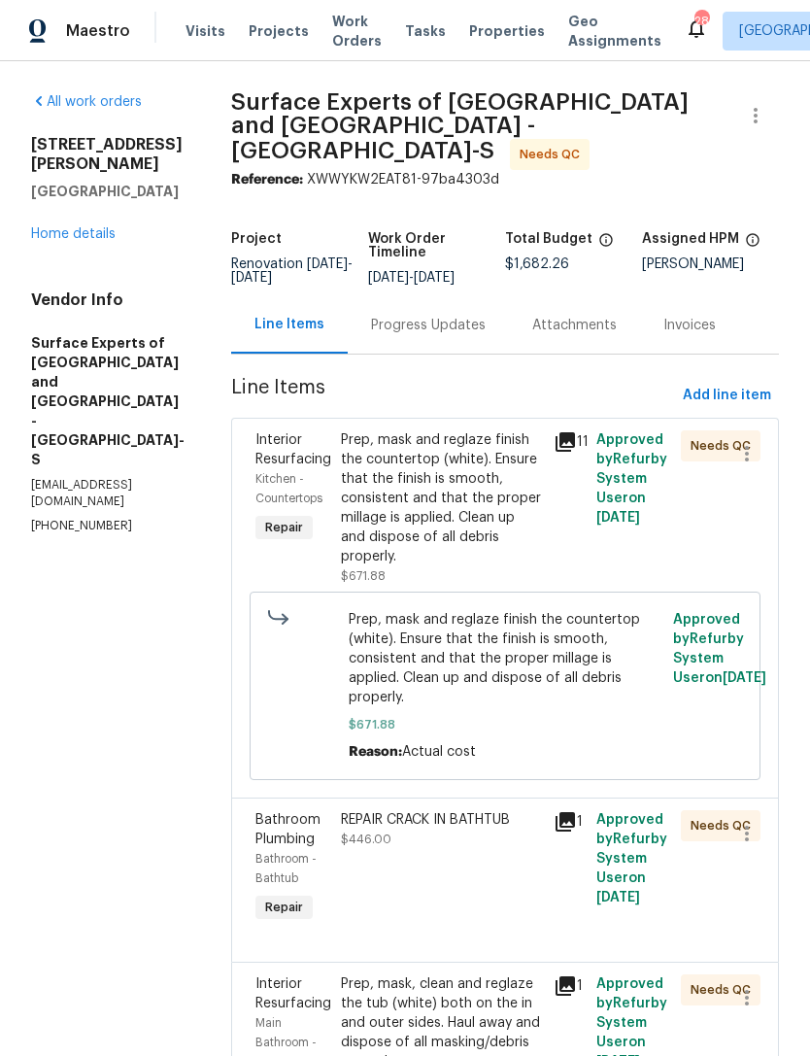
click at [474, 483] on div "Prep, mask and reglaze finish the countertop (white). Ensure that the finish is…" at bounding box center [441, 498] width 201 height 136
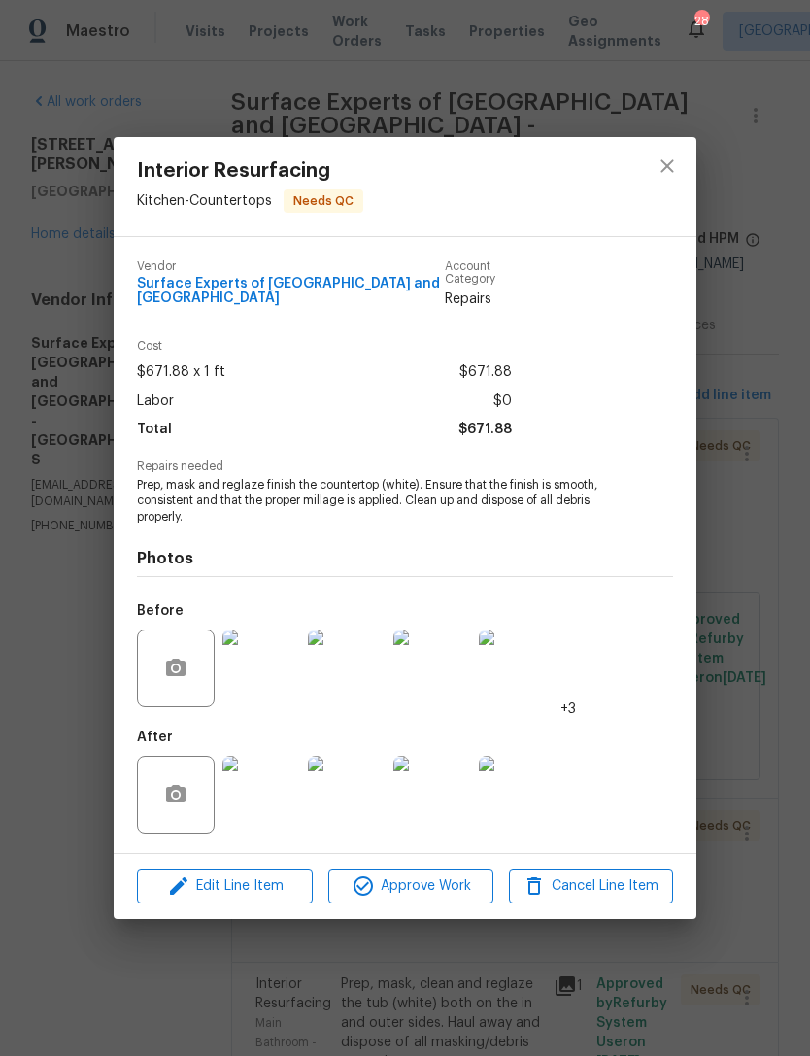
click at [279, 790] on img at bounding box center [262, 795] width 78 height 78
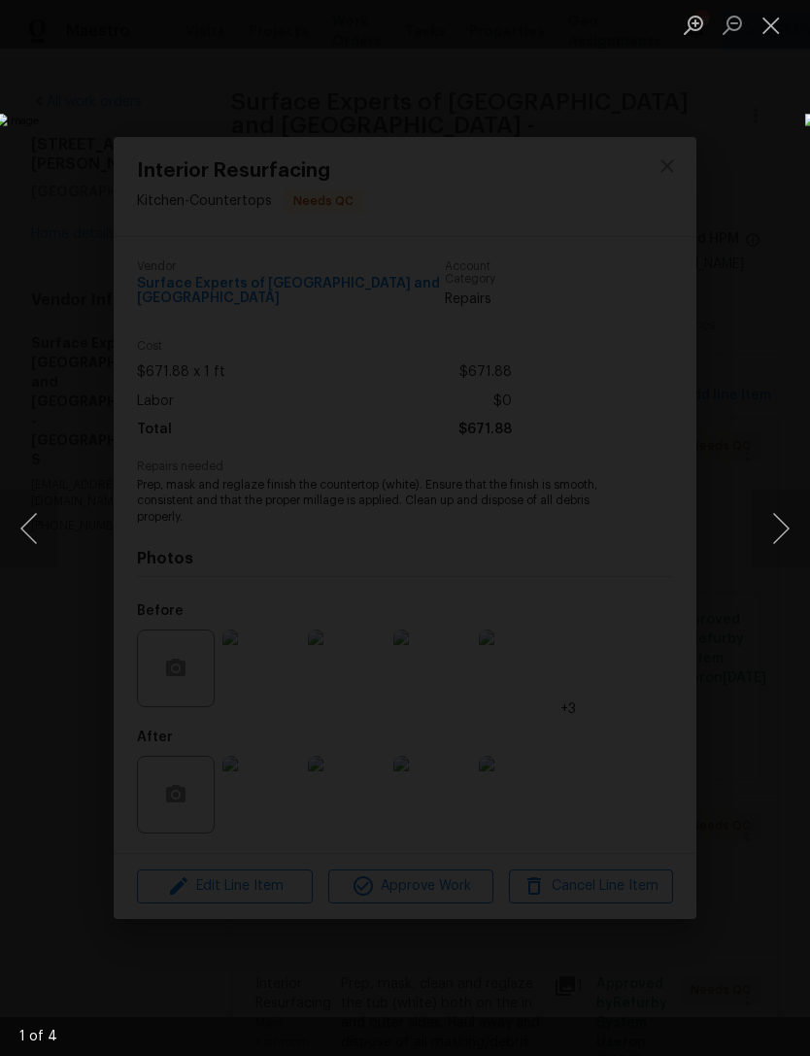
click at [771, 543] on button "Next image" at bounding box center [781, 529] width 58 height 78
click at [762, 32] on button "Close lightbox" at bounding box center [771, 25] width 39 height 34
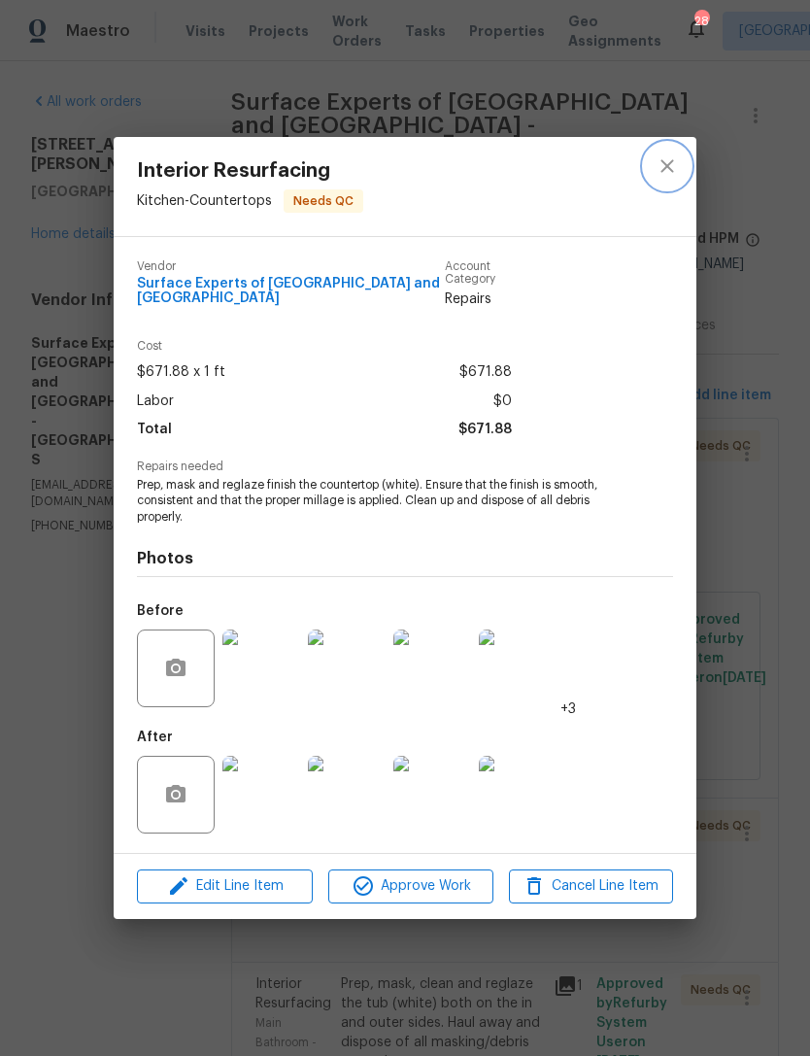
click at [666, 157] on icon "close" at bounding box center [667, 166] width 23 height 23
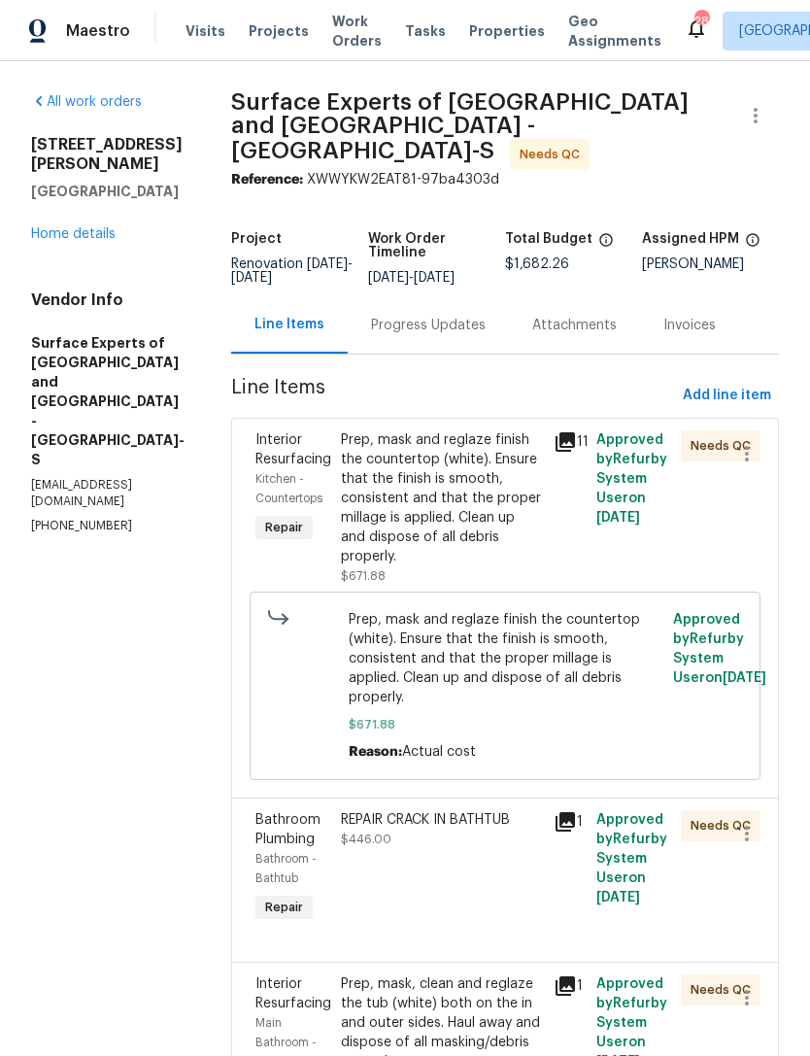
click at [588, 546] on div "11" at bounding box center [569, 508] width 43 height 167
click at [498, 490] on div "Prep, mask and reglaze finish the countertop (white). Ensure that the finish is…" at bounding box center [441, 498] width 201 height 136
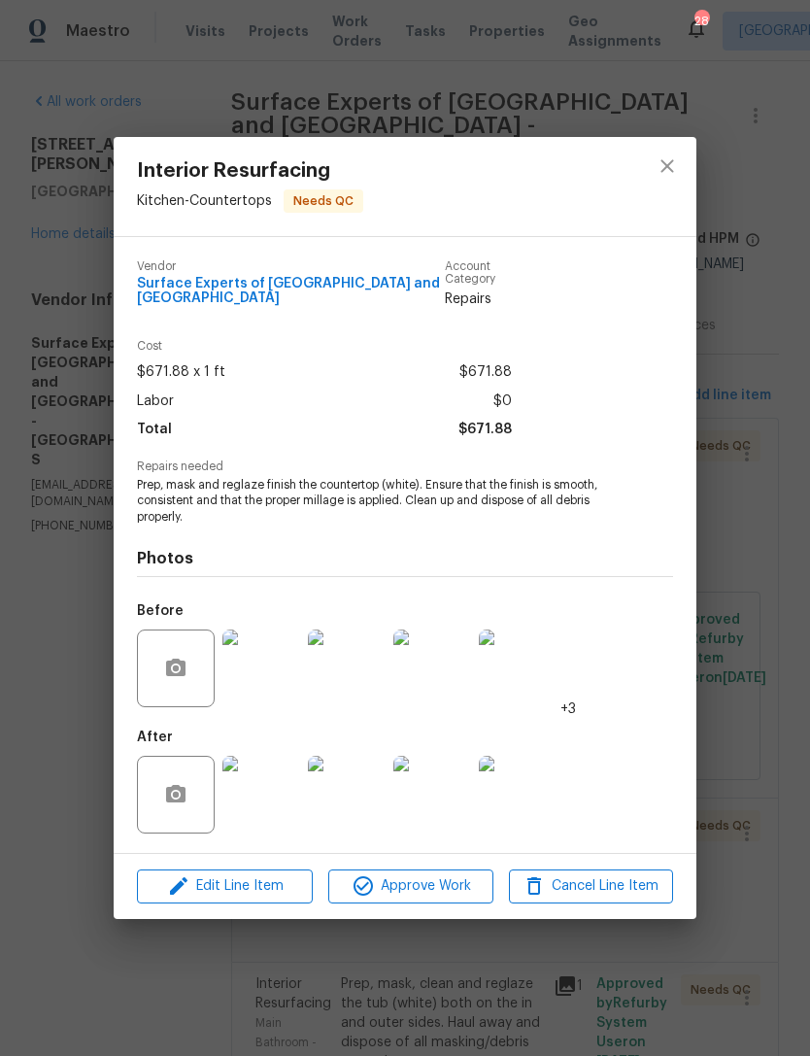
click at [260, 807] on img at bounding box center [262, 795] width 78 height 78
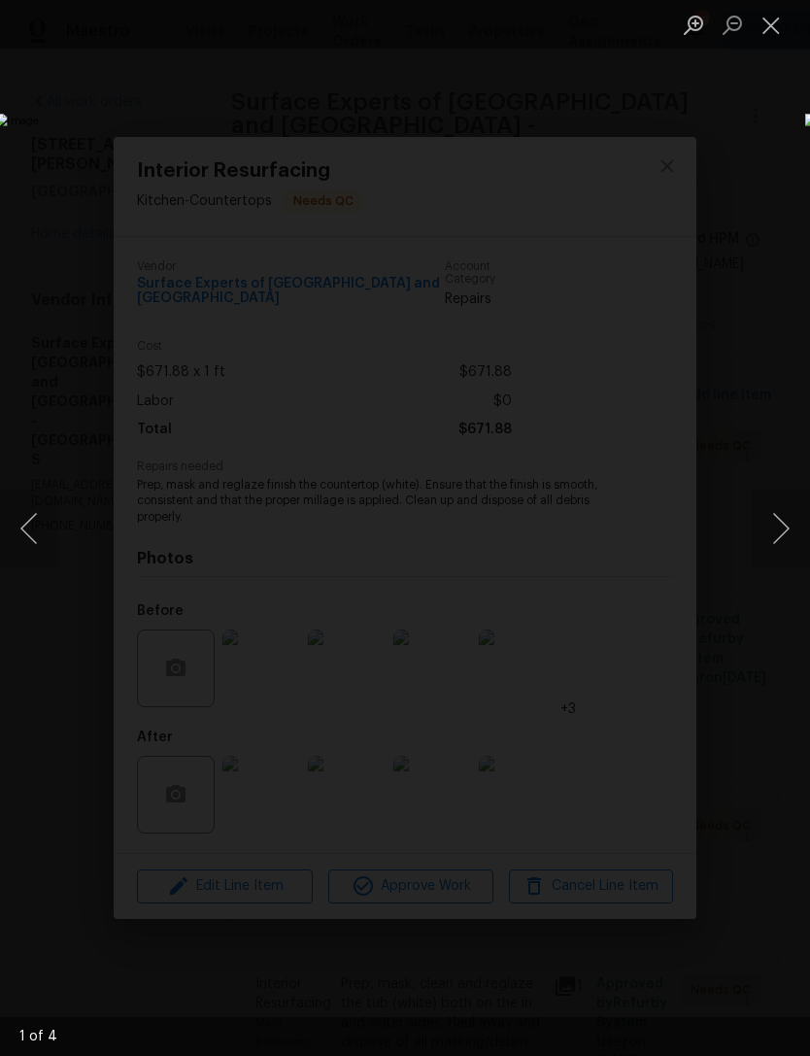
click at [772, 33] on button "Close lightbox" at bounding box center [771, 25] width 39 height 34
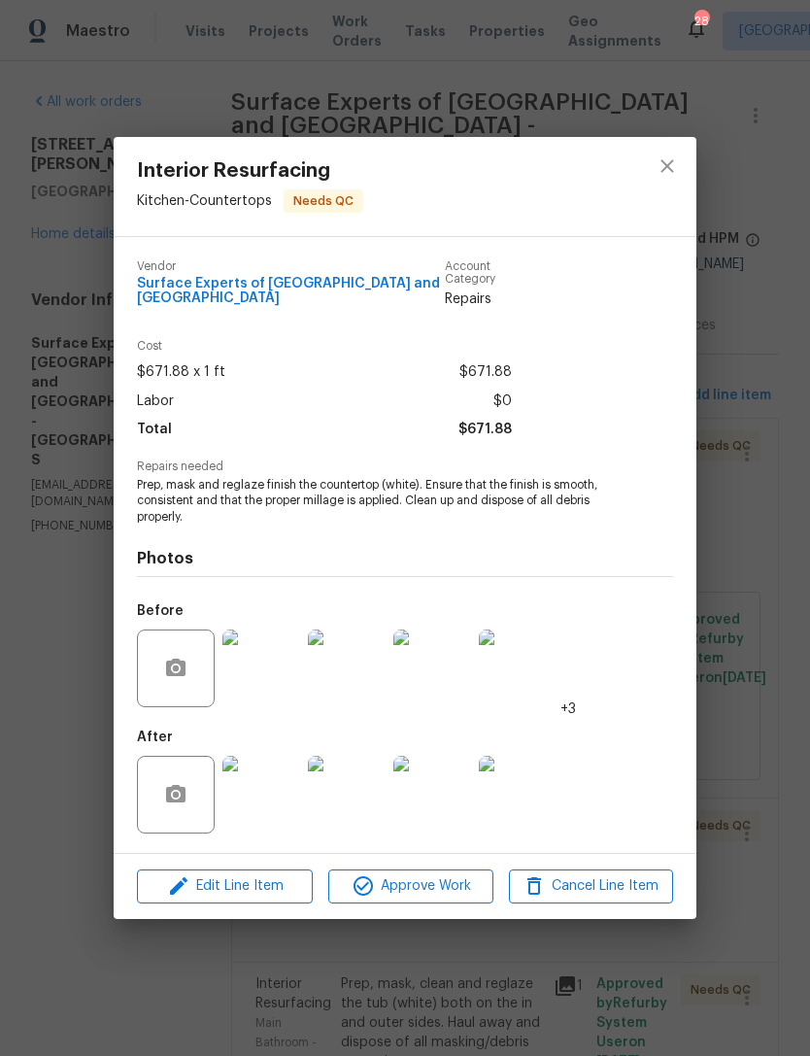
click at [517, 812] on img at bounding box center [518, 795] width 78 height 78
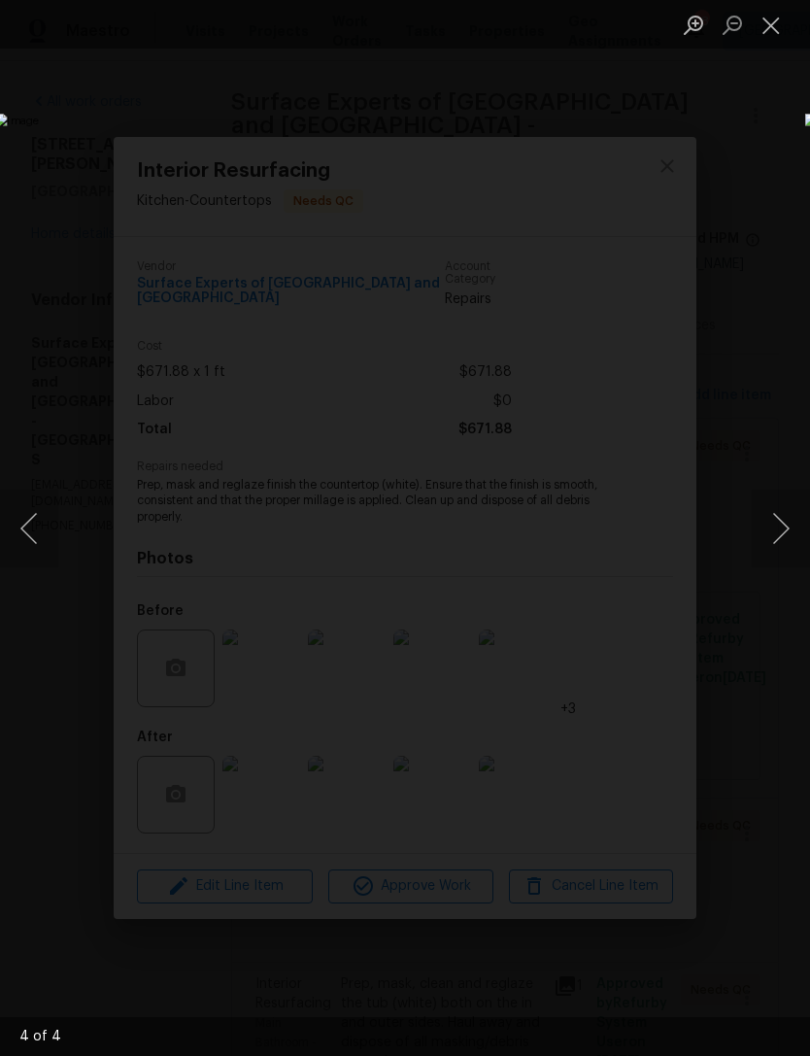
click at [775, 536] on button "Next image" at bounding box center [781, 529] width 58 height 78
click at [773, 531] on button "Next image" at bounding box center [781, 529] width 58 height 78
click at [772, 538] on button "Next image" at bounding box center [781, 529] width 58 height 78
click at [762, 32] on button "Close lightbox" at bounding box center [771, 25] width 39 height 34
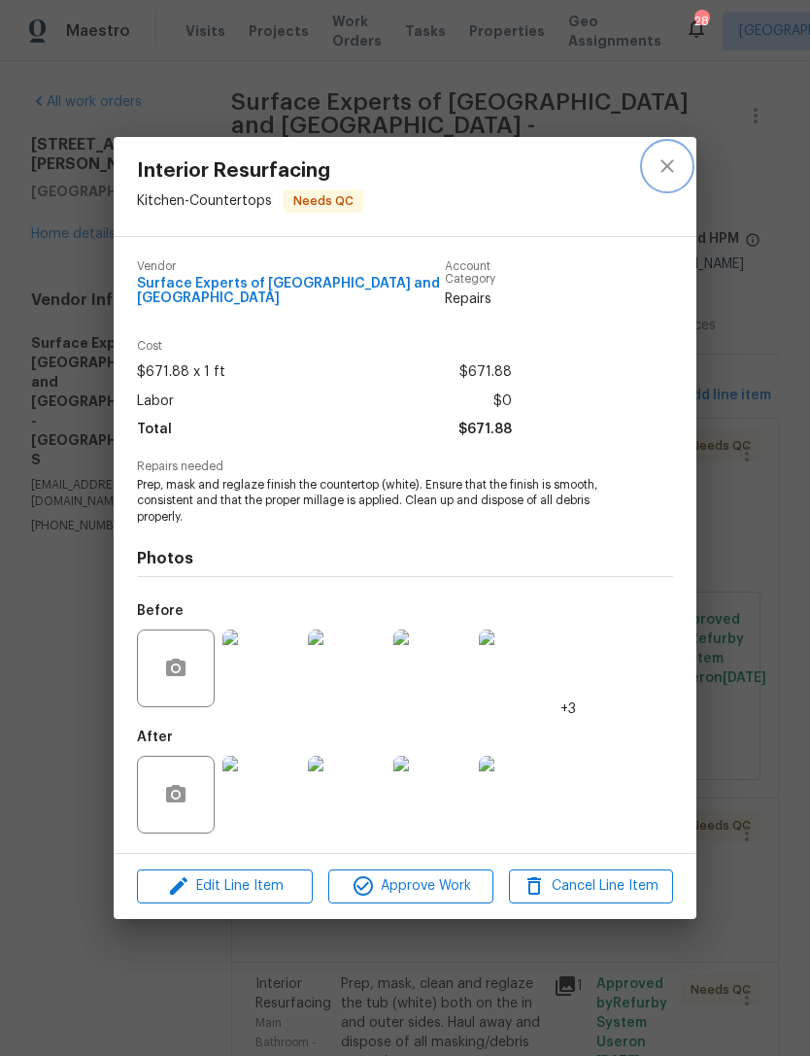
click at [676, 148] on button "close" at bounding box center [667, 166] width 47 height 47
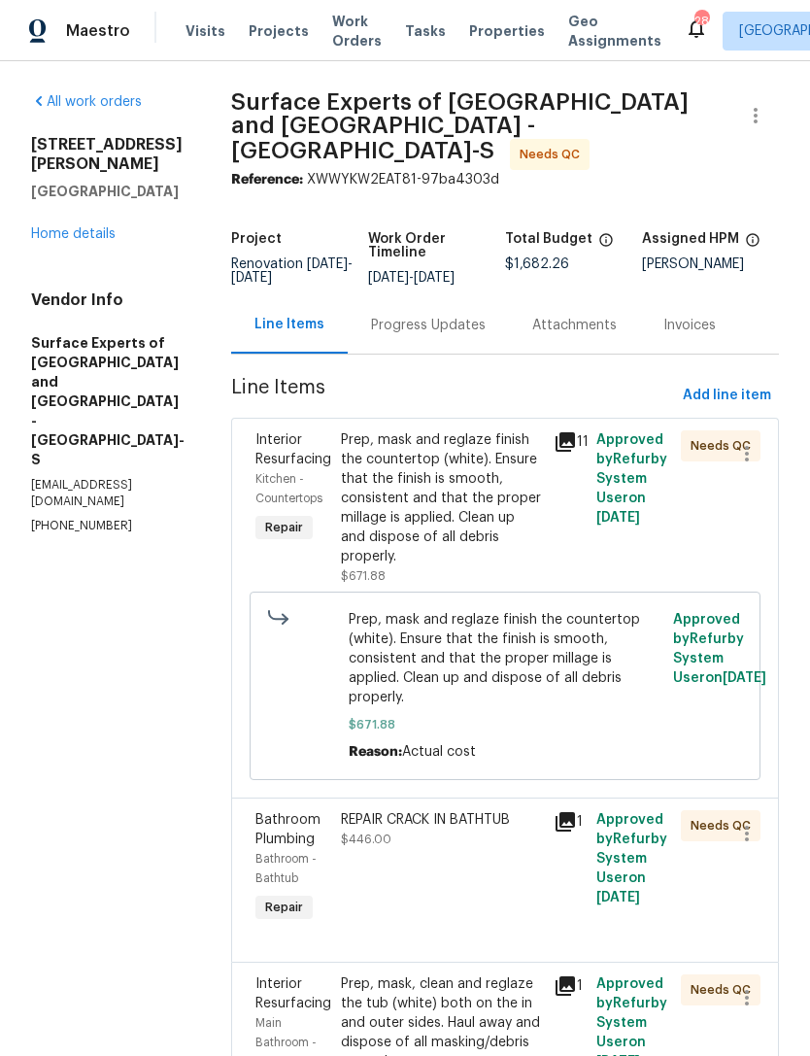
click at [64, 227] on link "Home details" at bounding box center [73, 234] width 85 height 14
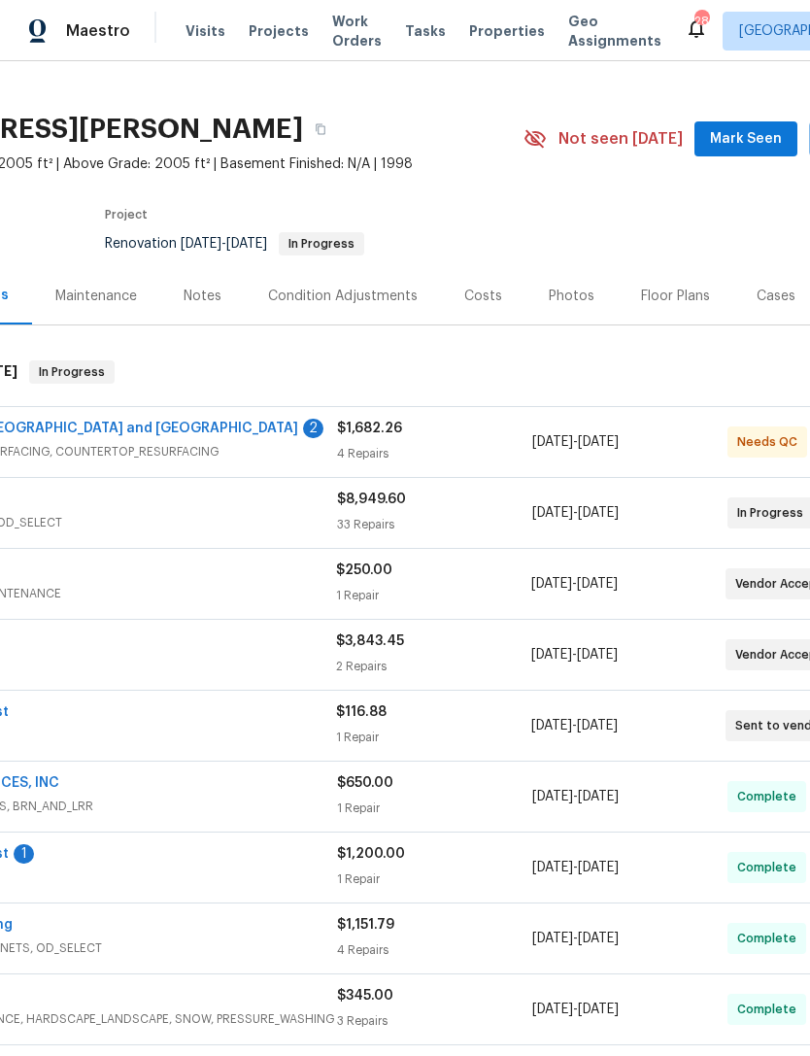
scroll to position [64, 28]
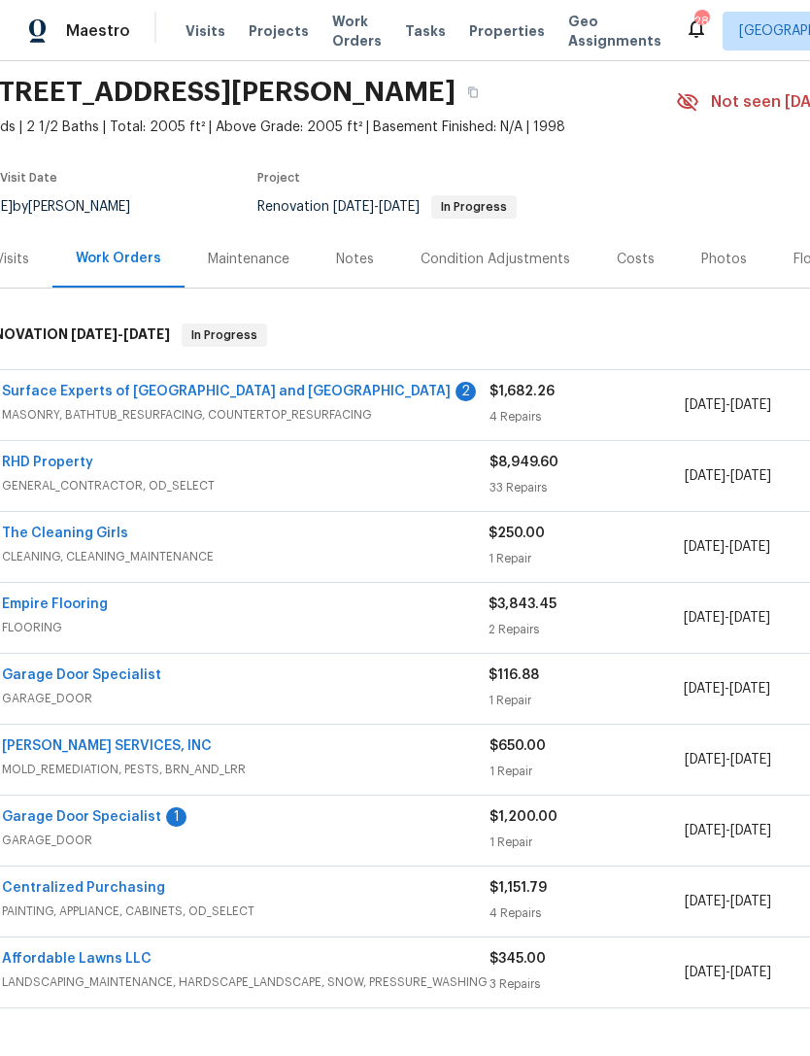
click at [61, 461] on link "RHD Property" at bounding box center [47, 463] width 91 height 14
